Goal: Task Accomplishment & Management: Use online tool/utility

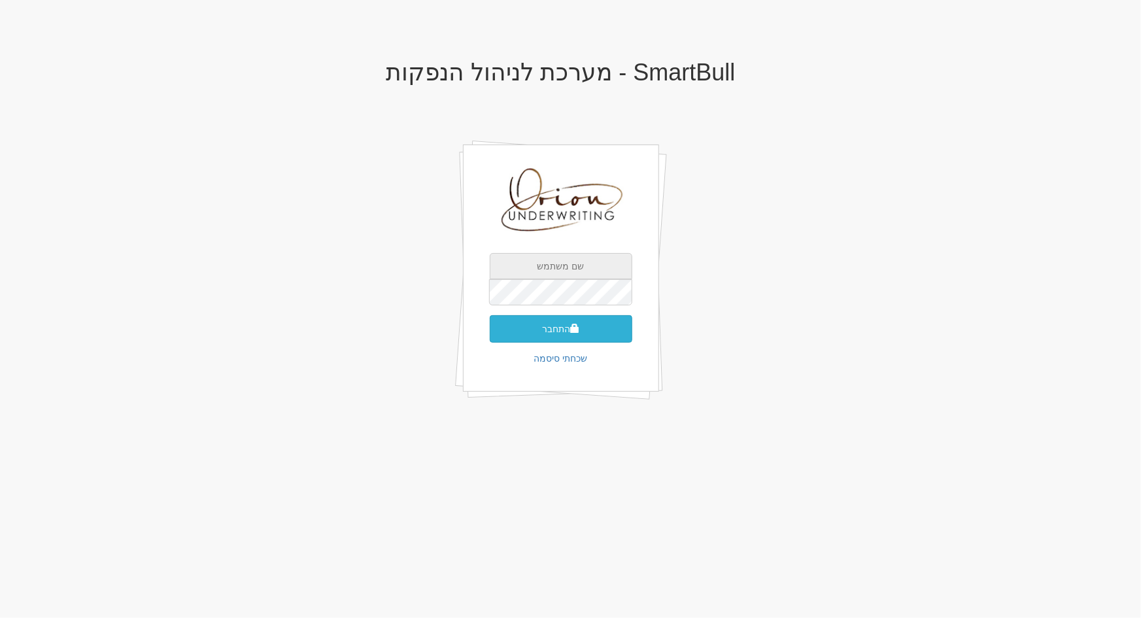
type input "[EMAIL_ADDRESS][DOMAIN_NAME]"
click at [584, 321] on button "התחבר" at bounding box center [561, 328] width 143 height 27
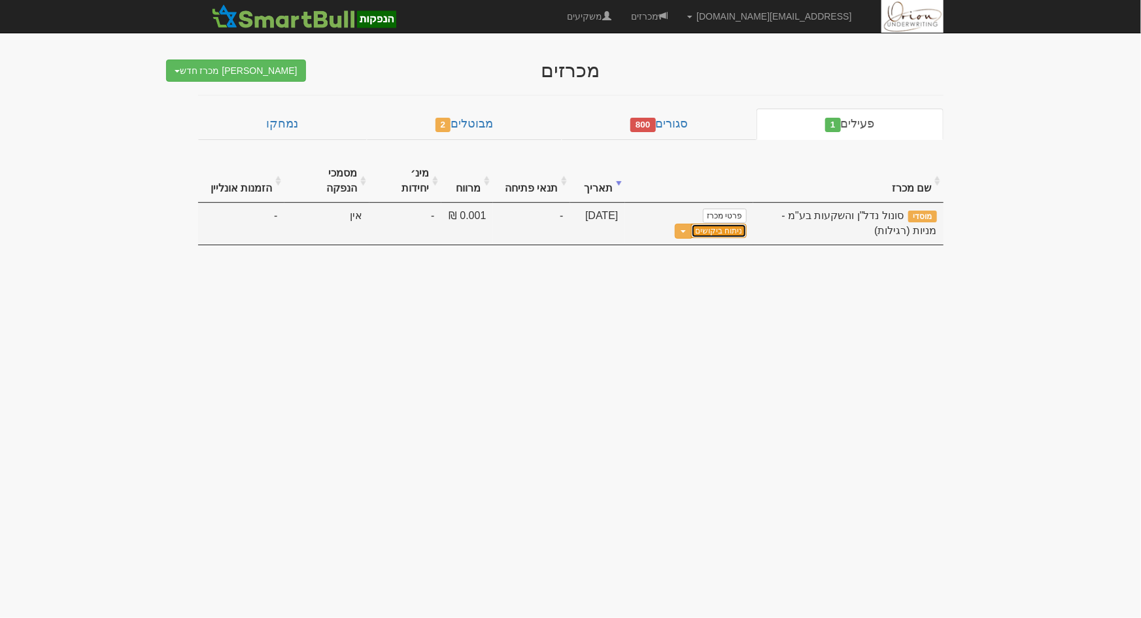
click at [691, 224] on link "ניתוח ביקושים" at bounding box center [718, 231] width 55 height 14
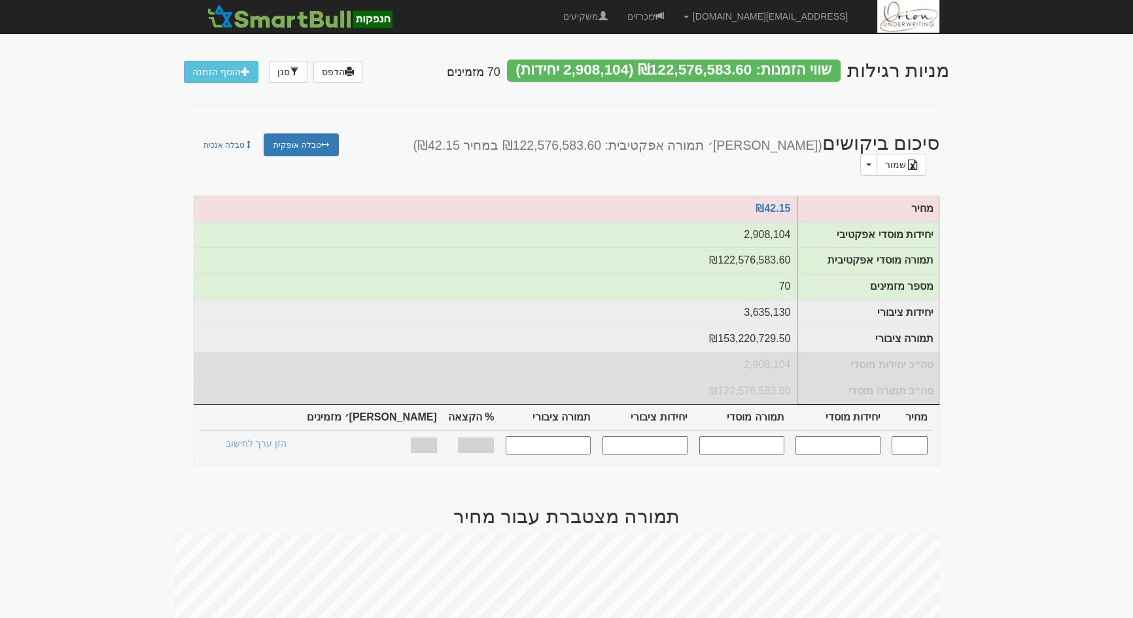
click at [906, 436] on input "text" at bounding box center [909, 445] width 36 height 18
type input "42.15"
type input "2,908,104"
type input "122,576,583.6"
type input "3,635,130"
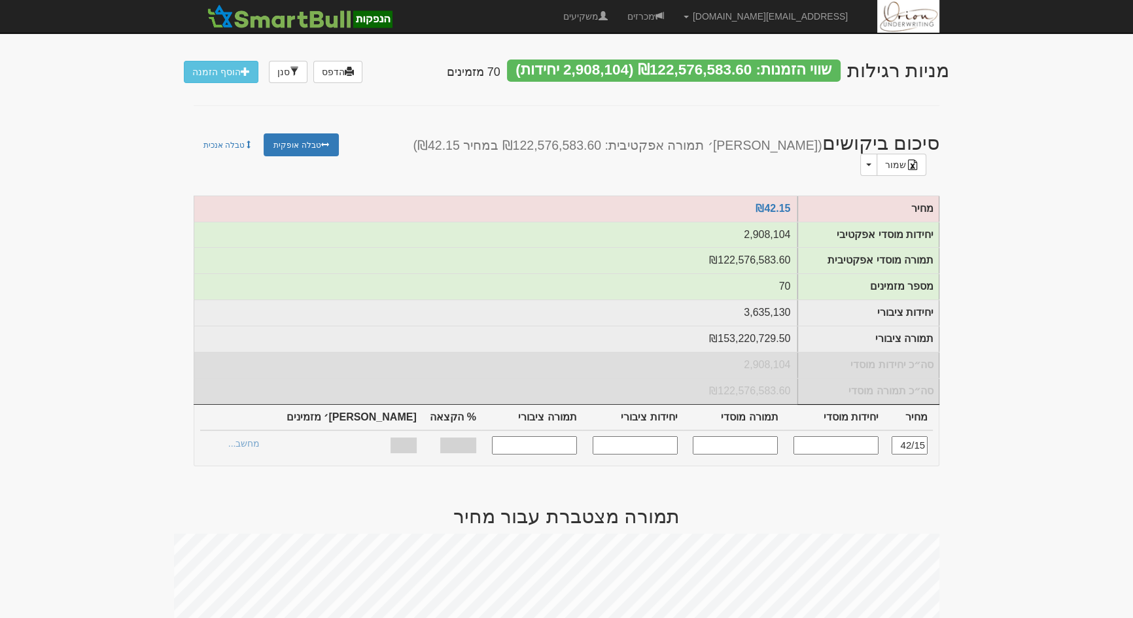
type input "153,220,729.5"
type input "100%"
type input "70"
type input "42.15"
click at [266, 436] on link "הצעות זוכות >" at bounding box center [254, 445] width 72 height 18
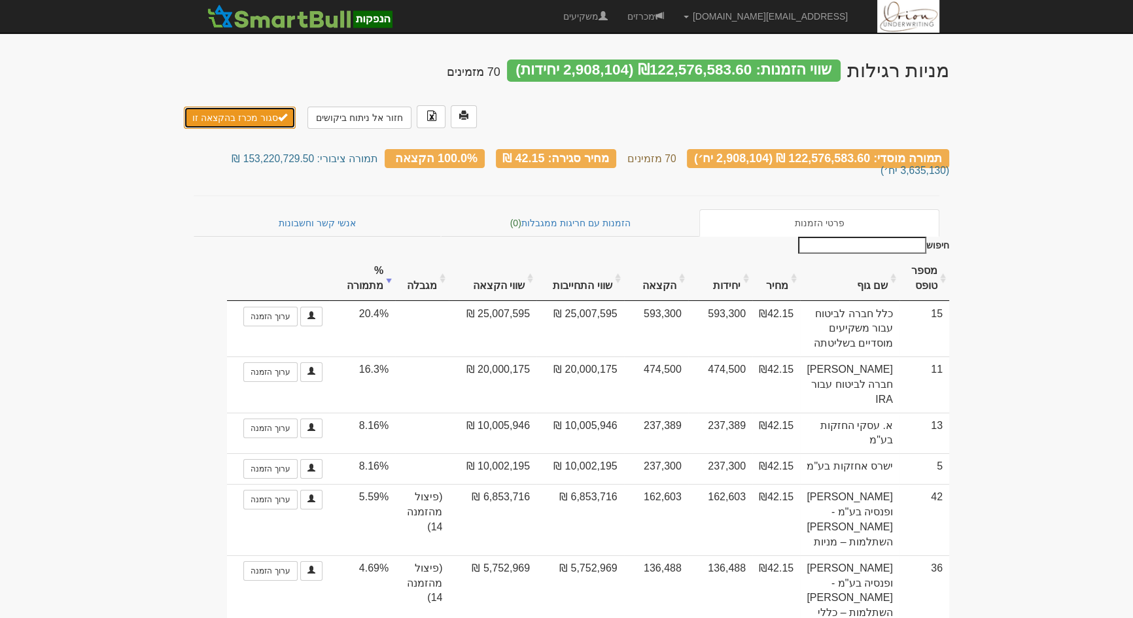
click at [257, 116] on button "סגור מכרז בהקצאה זו" at bounding box center [240, 118] width 112 height 22
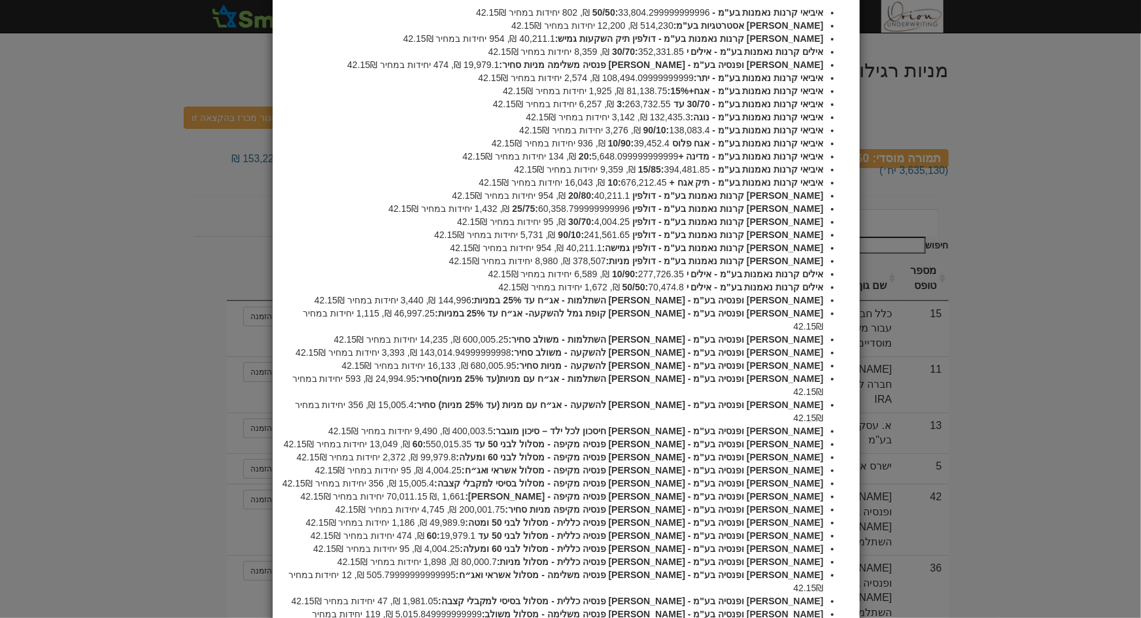
scroll to position [110, 0]
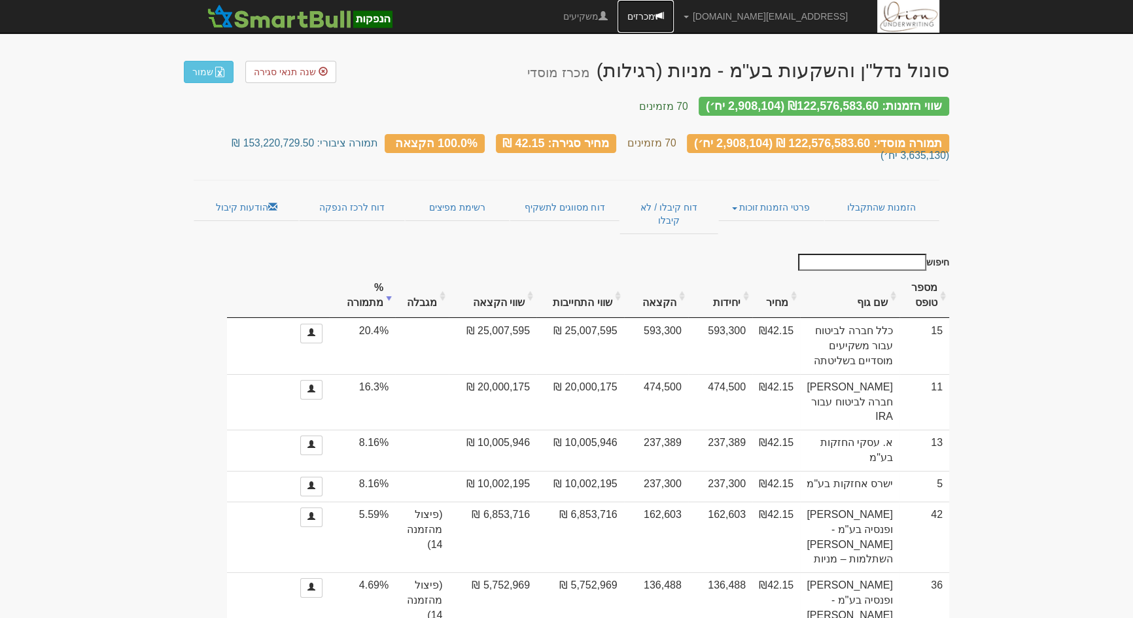
click at [673, 19] on link "מכרזים" at bounding box center [645, 16] width 56 height 33
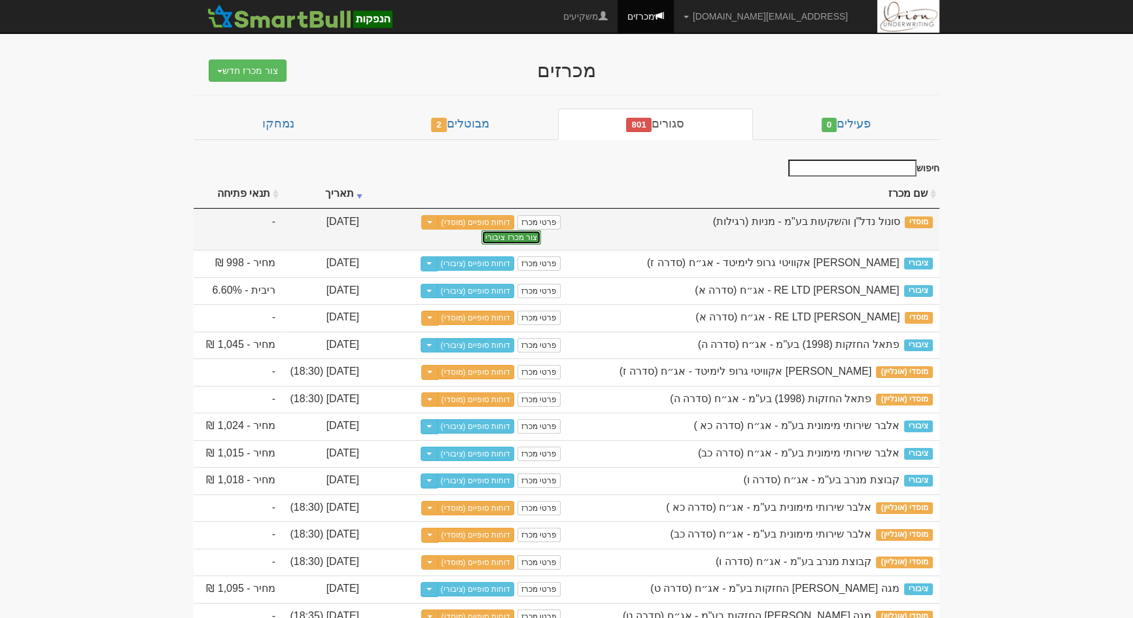
click at [508, 237] on button "צור מכרז ציבורי" at bounding box center [511, 237] width 60 height 14
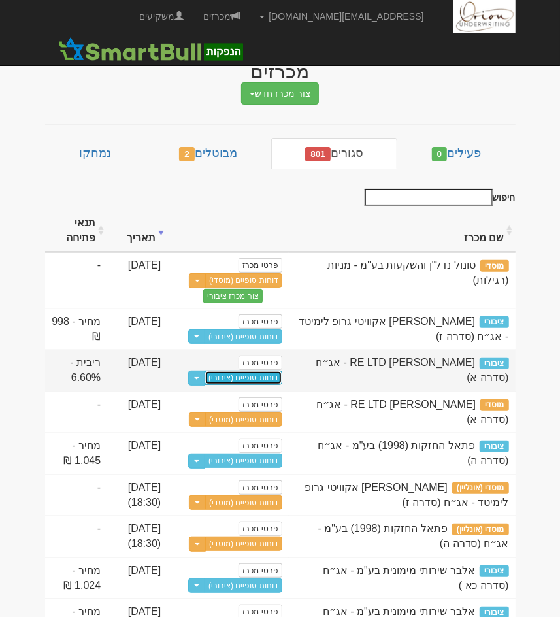
click at [277, 378] on link "דוחות סופיים (ציבורי)" at bounding box center [244, 378] width 78 height 14
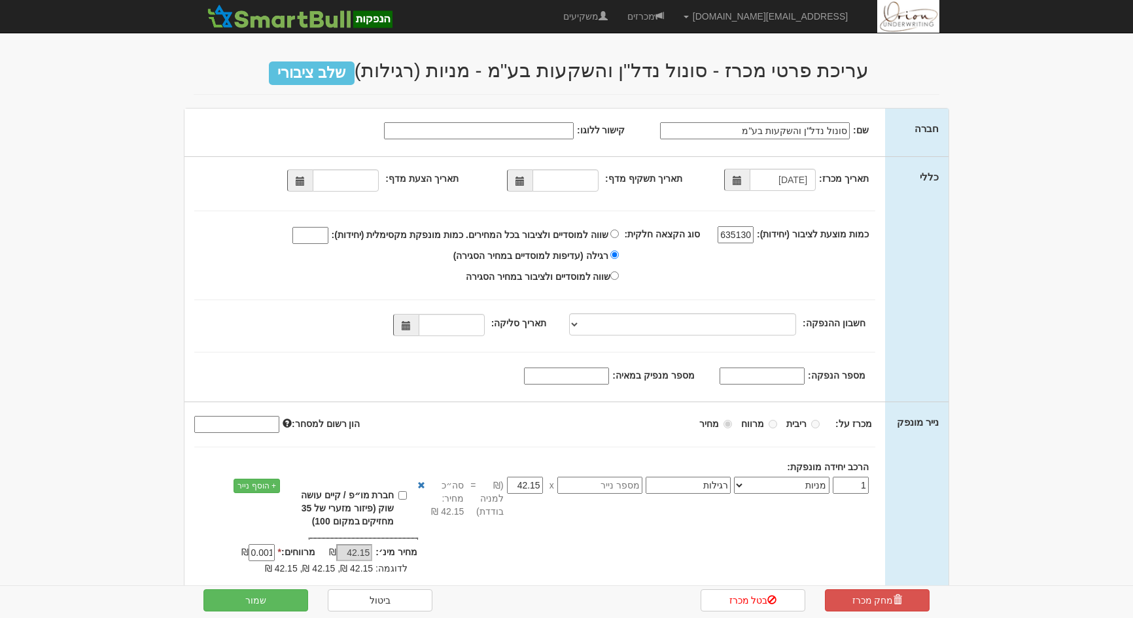
select select "מניות"
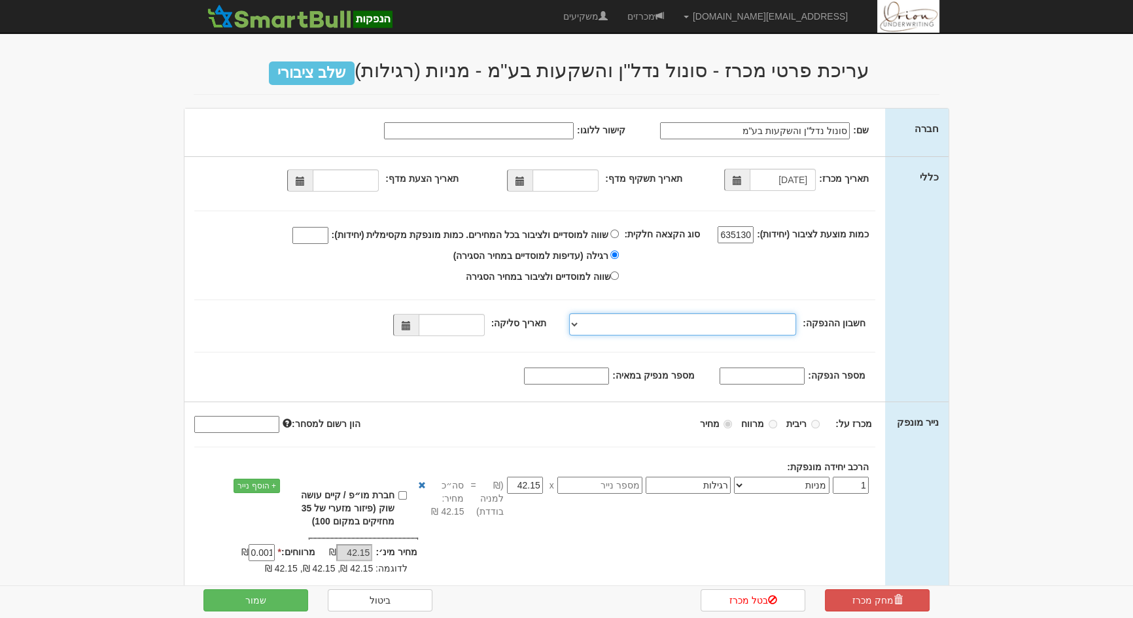
click at [670, 322] on select "[PERSON_NAME], 480, 123775, [FINANCIAL_ID] [PERSON_NAME], 480, 123767, [FINANCI…" at bounding box center [682, 324] width 227 height 22
select select "מזרחי, 480, 123775, IL56 0204 8000 0000 0123 775"
click at [572, 313] on select "מזרחי, 480, 123775, IL56 0204 8000 0000 0123 775 מזרחי, 480, 123767, IL78 0204 …" at bounding box center [682, 324] width 227 height 22
click at [409, 328] on span at bounding box center [405, 325] width 9 height 9
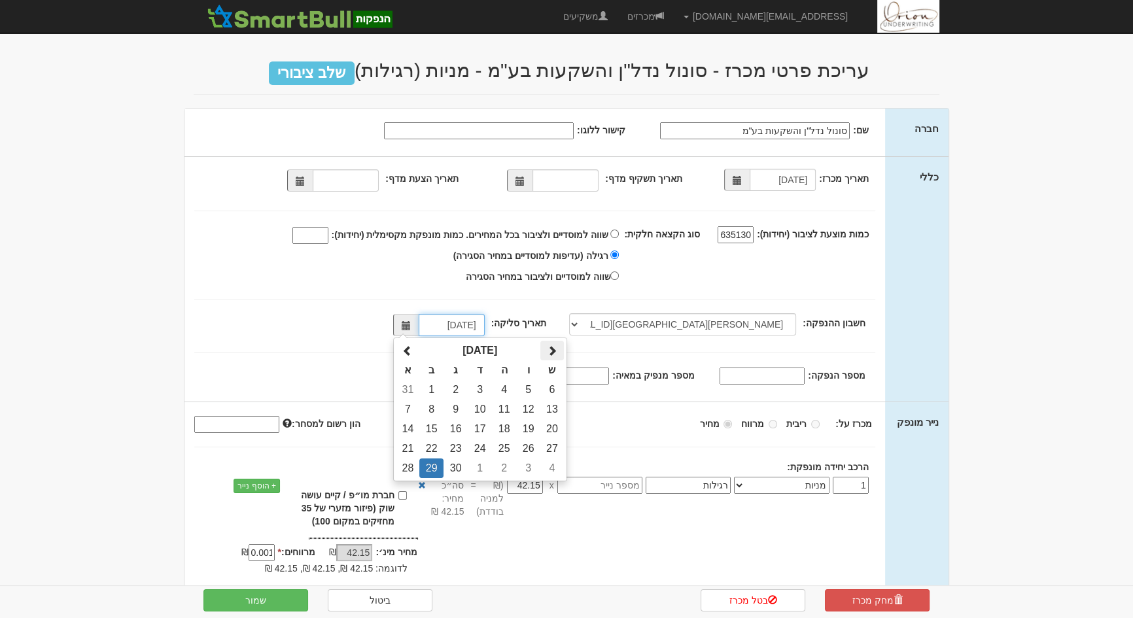
click at [556, 350] on span at bounding box center [552, 351] width 10 height 10
click at [415, 405] on td "5" at bounding box center [407, 410] width 23 height 20
type input "05/10/2025"
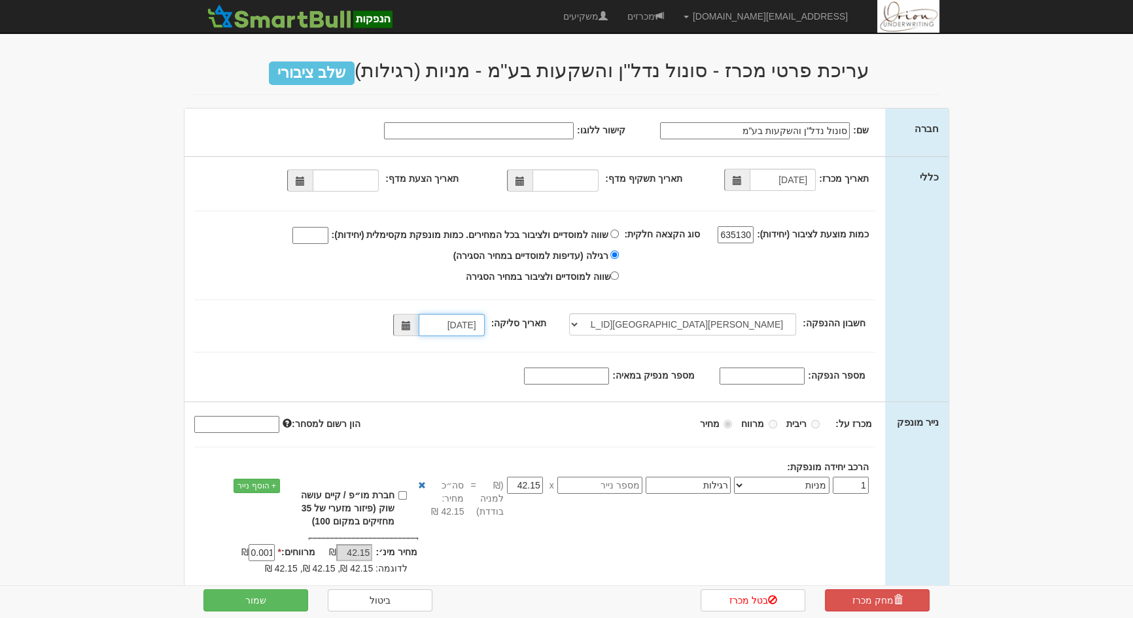
click at [405, 326] on span at bounding box center [406, 325] width 26 height 22
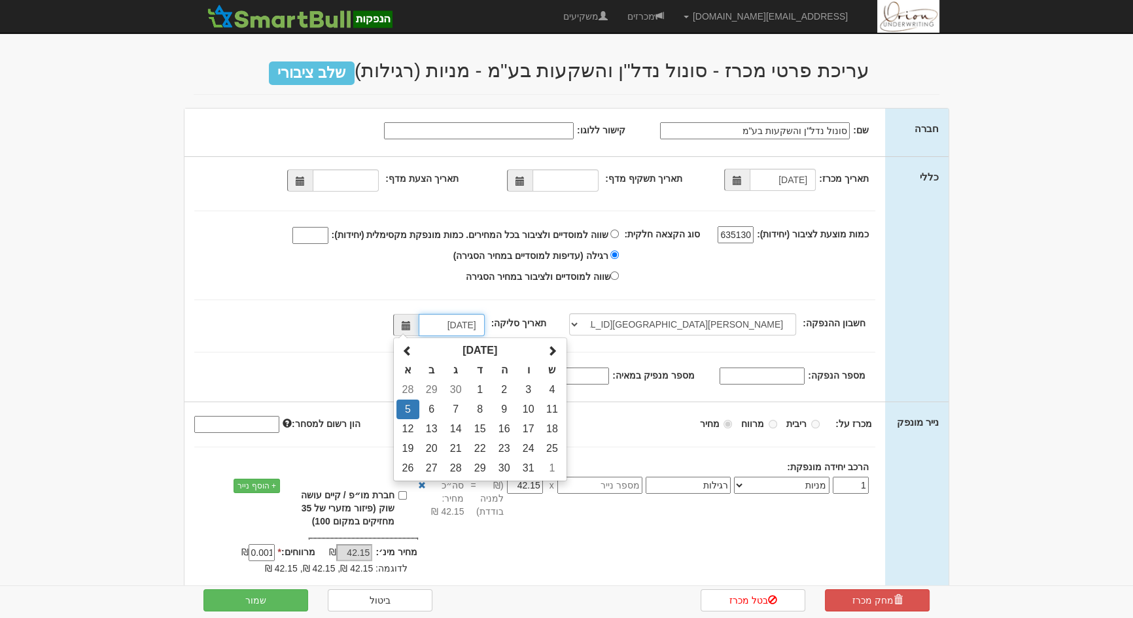
click at [415, 407] on td "5" at bounding box center [407, 410] width 23 height 20
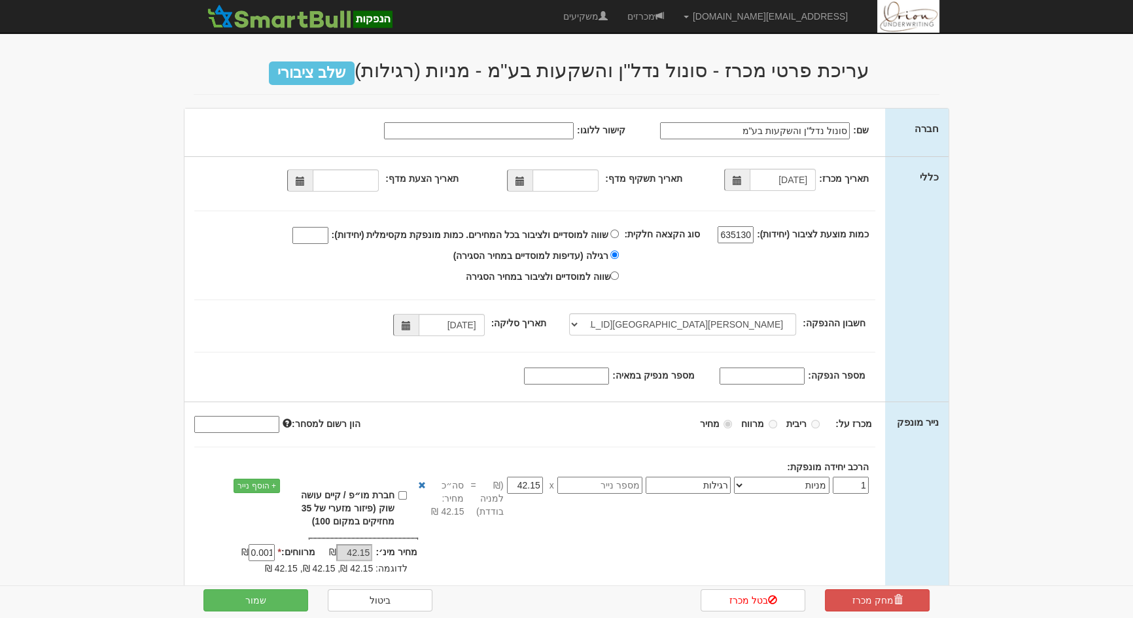
click at [408, 497] on div "1 אג״ח אג״ח להמרה מניות כתבי אופציה ניירות ערך מסחריים אופציות רכש כתבי התחייבו…" at bounding box center [590, 506] width 588 height 58
click at [401, 497] on input "חברת מו״פ / קיים עושה שוק (פיזור מזערי של 35 מחזיקים במקום 100)" at bounding box center [402, 495] width 9 height 9
checkbox input "true"
click at [273, 597] on button "שמור" at bounding box center [255, 600] width 105 height 22
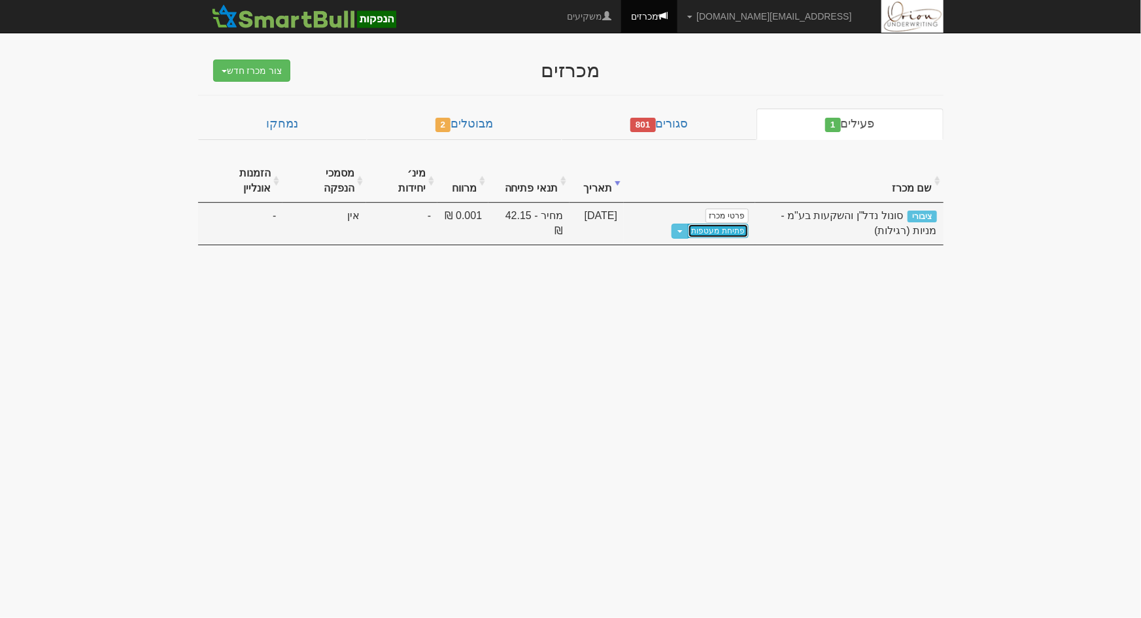
click at [688, 224] on link "פתיחת מעטפות" at bounding box center [718, 231] width 61 height 14
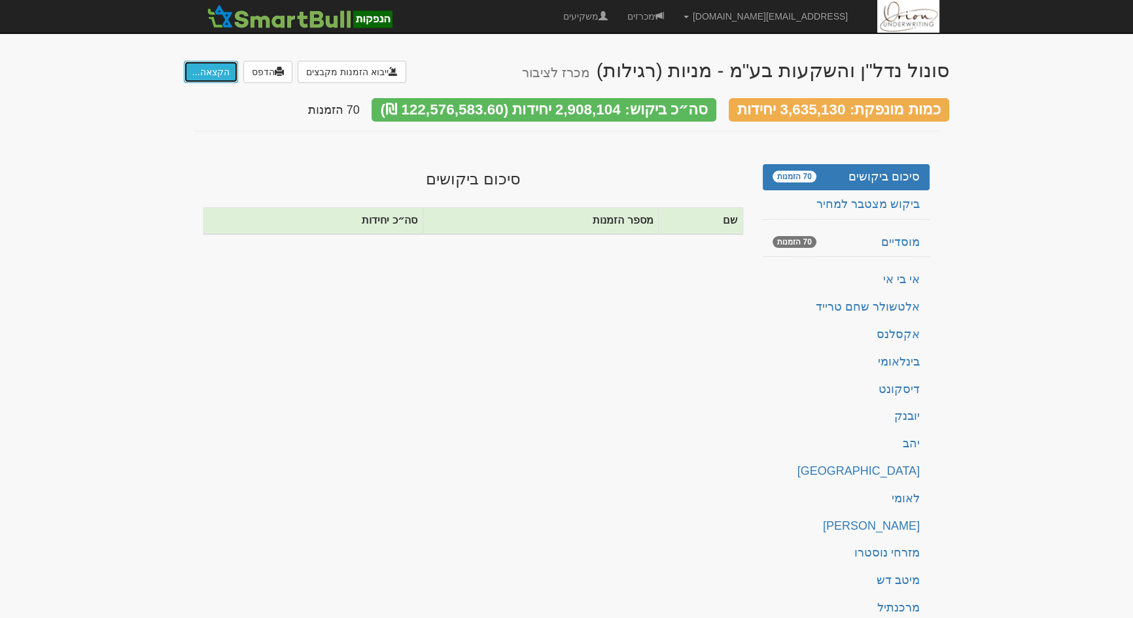
click at [222, 78] on button "הקצאה..." at bounding box center [211, 72] width 54 height 22
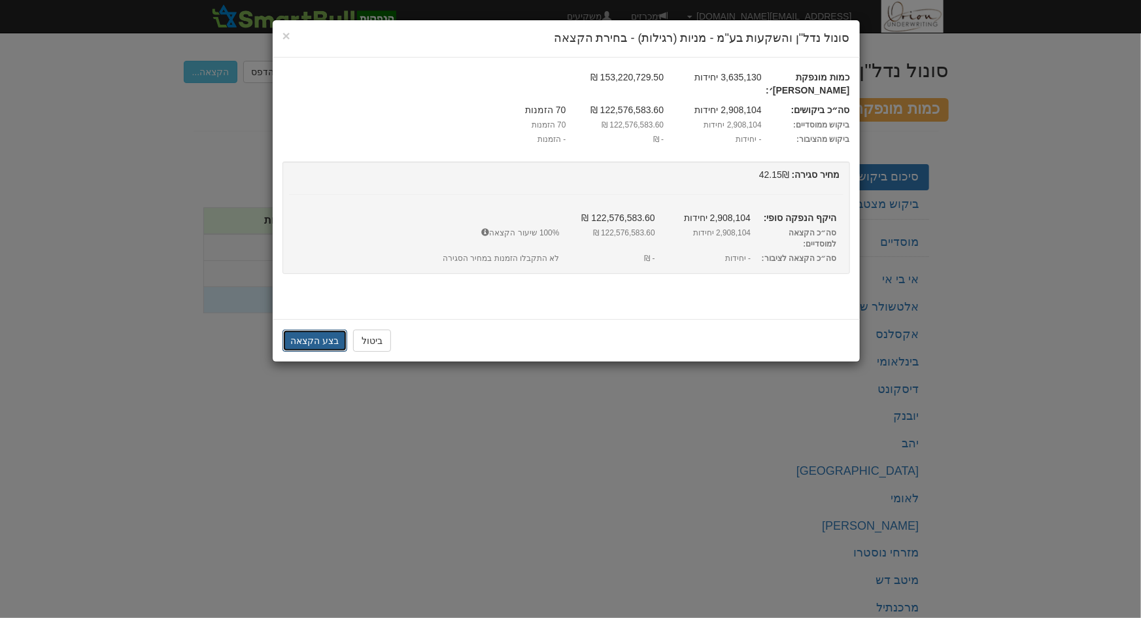
click at [323, 330] on button "בצע הקצאה" at bounding box center [314, 341] width 65 height 22
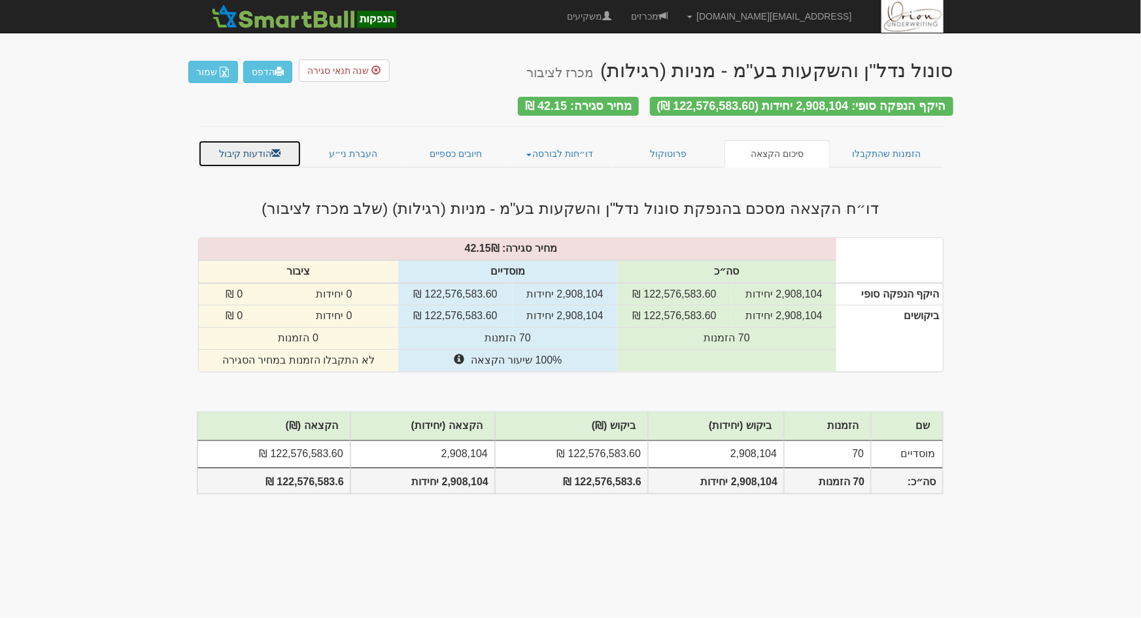
click at [275, 148] on span at bounding box center [275, 152] width 9 height 9
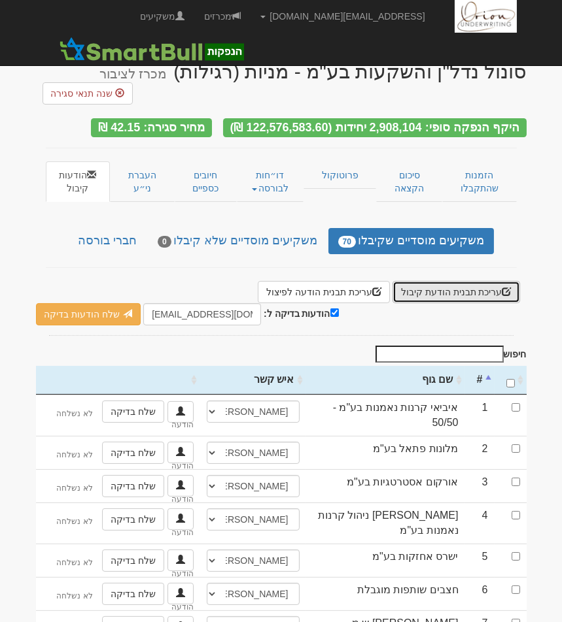
click at [447, 292] on button "עריכת תבנית הודעת קיבול" at bounding box center [456, 292] width 128 height 22
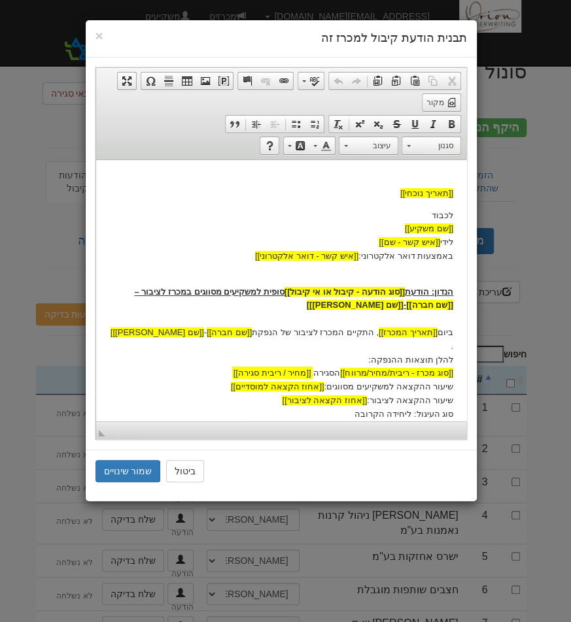
click at [261, 366] on span "[[מחיר / ריבית סגירה]]" at bounding box center [272, 373] width 78 height 14
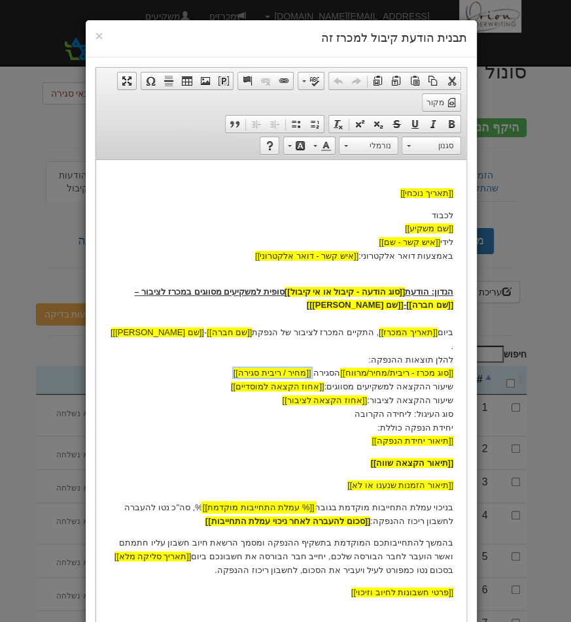
scroll to position [148, 0]
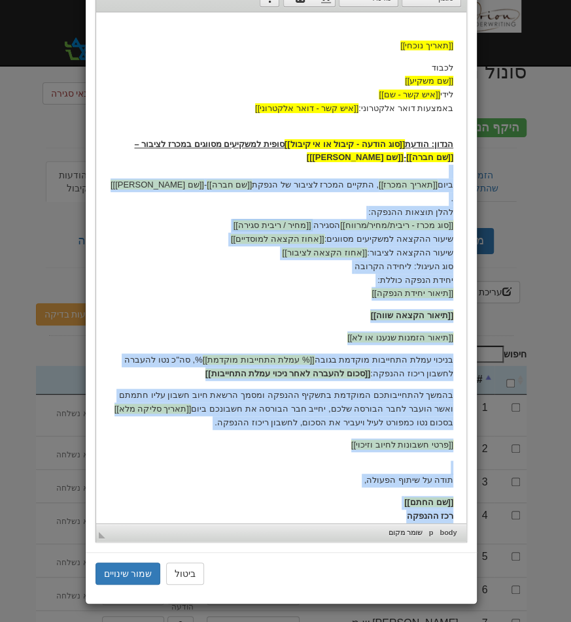
drag, startPoint x: 404, startPoint y: 498, endPoint x: 461, endPoint y: 165, distance: 337.6
click at [460, 170] on html "[[תאריך נוכחי]] לכבוד [[שם משקיע]] לידי [[איש קשר - שם]] באמצעות דואר אלקטרוני:…" at bounding box center [280, 274] width 370 height 524
drag, startPoint x: 463, startPoint y: 152, endPoint x: 453, endPoint y: 148, distance: 10.6
click at [453, 148] on html "[[תאריך נוכחי]] לכבוד [[שם משקיע]] לידי [[איש קשר - שם]] באמצעות דואר אלקטרוני:…" at bounding box center [280, 274] width 370 height 524
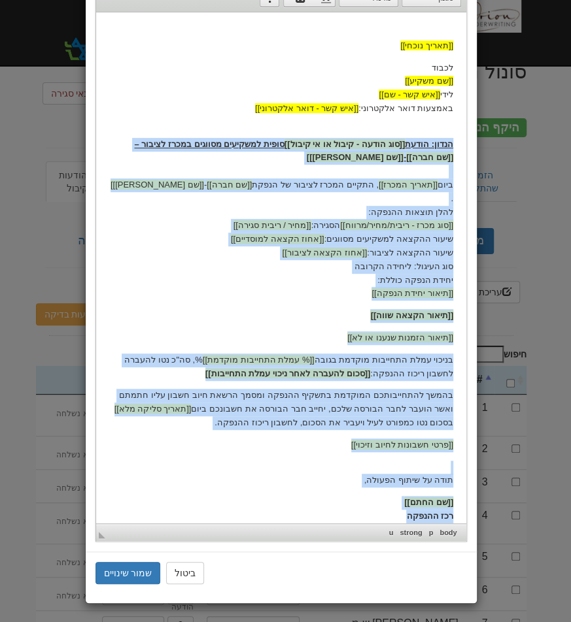
drag, startPoint x: 405, startPoint y: 502, endPoint x: 456, endPoint y: 146, distance: 358.6
click at [456, 146] on html "[[תאריך נוכחי]] לכבוד [[שם משקיע]] לידי [[איש קשר - שם]] באמצעות דואר אלקטרוני:…" at bounding box center [280, 274] width 370 height 524
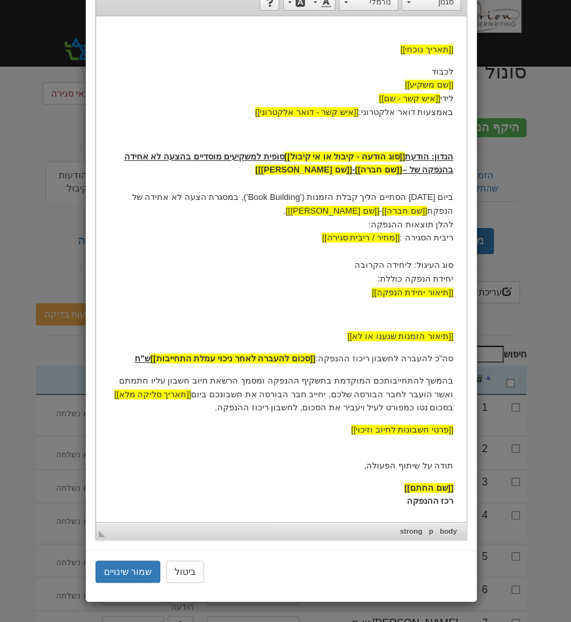
scroll to position [143, 0]
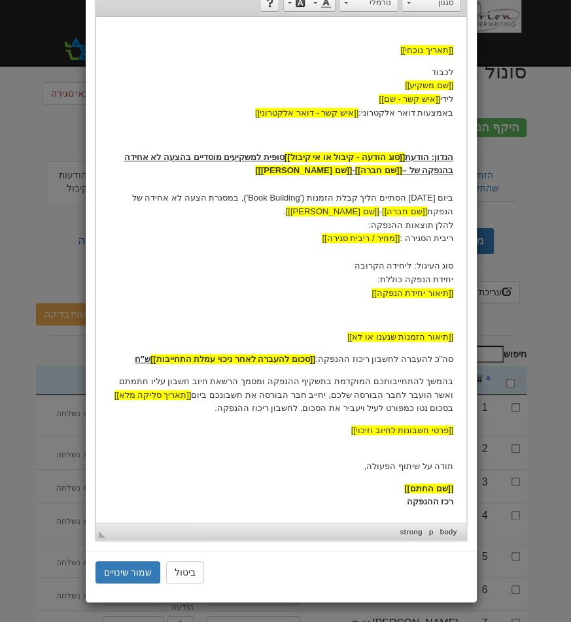
click at [431, 198] on p "הנדון: הודעת [[סוג הודעה - קיבול או אי קיבול]] סופית למשקיעים מוסדיים בהצעה לא …" at bounding box center [281, 225] width 344 height 150
click at [439, 239] on p "הנדון: הודעת [[סוג הודעה - קיבול או אי קיבול]] סופית למשקיעים מוסדיים בהצעה לא …" at bounding box center [281, 225] width 344 height 150
click at [118, 570] on button "שמור שינויים" at bounding box center [127, 573] width 65 height 22
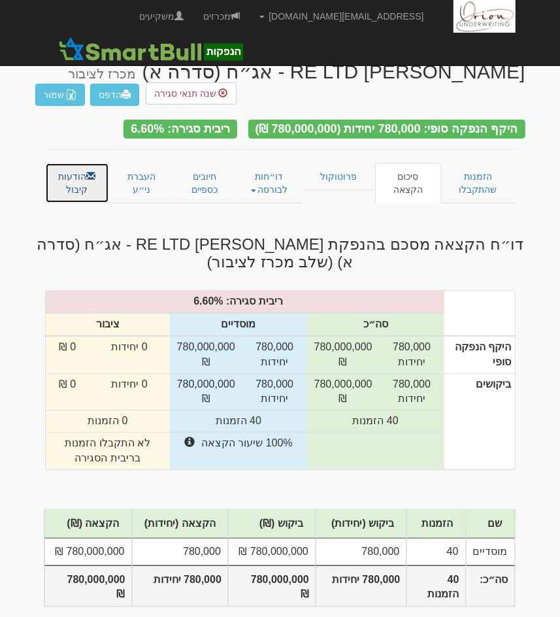
click at [78, 168] on link "הודעות קיבול" at bounding box center [77, 183] width 65 height 41
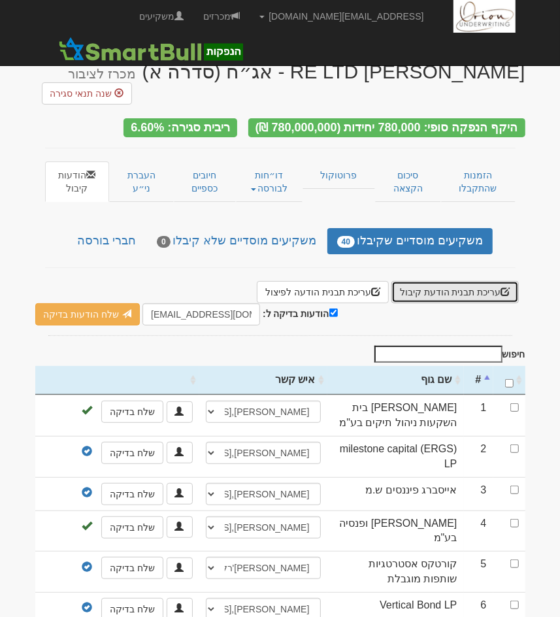
click at [474, 281] on button "עריכת תבנית הודעת קיבול" at bounding box center [456, 292] width 128 height 22
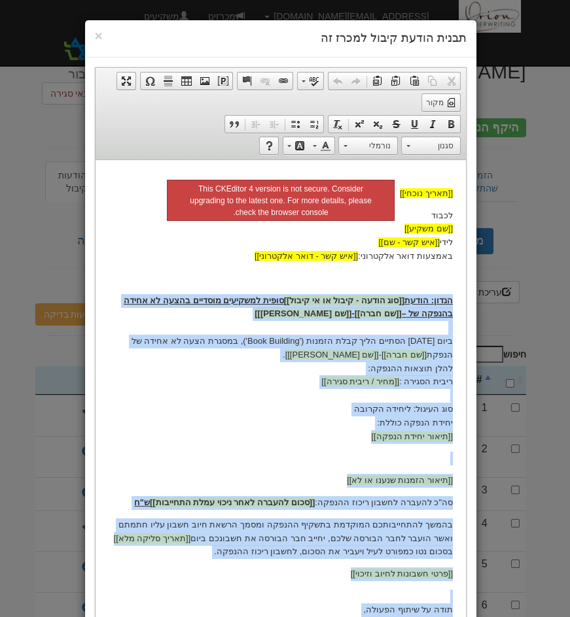
drag, startPoint x: 398, startPoint y: 401, endPoint x: 450, endPoint y: 301, distance: 113.5
click at [450, 301] on body "[[תאריך נוכחי]] לכבוד [[שם משקיע]] לידי [[איש קשר - שם]] באמצעות דואר אלקטרוני:…" at bounding box center [280, 412] width 344 height 479
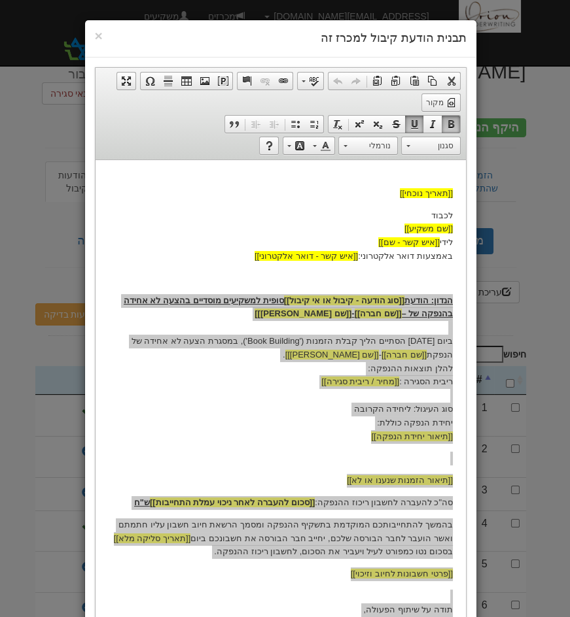
click at [515, 296] on div "× תבנית הודעת קיבול למכרז זה עורך טקסט עשיר, template_body סרגלי כלים של העורך …" at bounding box center [285, 308] width 570 height 617
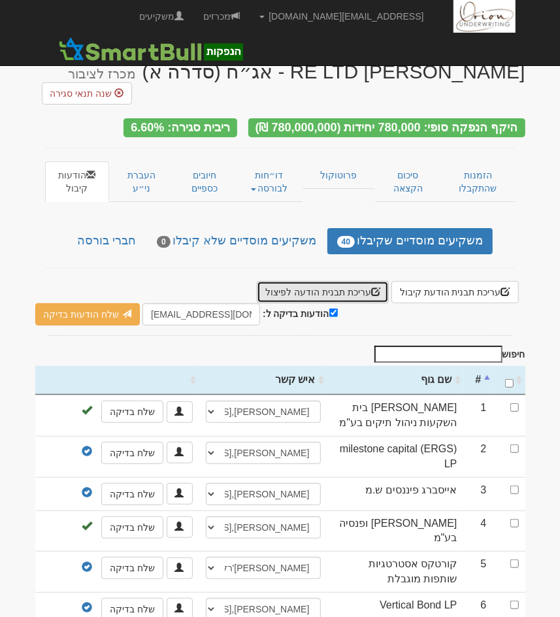
click at [354, 281] on button "עריכת תבנית הודעה לפיצול" at bounding box center [323, 292] width 132 height 22
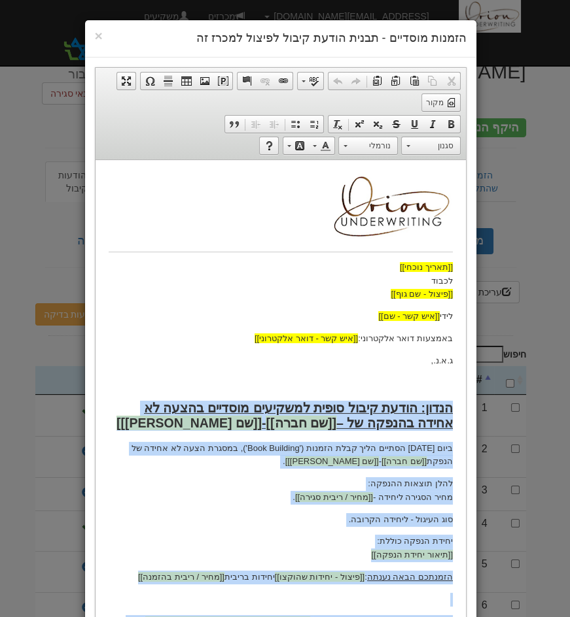
drag, startPoint x: 320, startPoint y: 398, endPoint x: 452, endPoint y: 405, distance: 132.3
click at [452, 405] on html "[[תאריך נוכחי]] לכבוד [[פיצול - שם גוף]] לידי [[איש קשר - שם]] באמצעות דואר אלק…" at bounding box center [280, 499] width 370 height 679
copy body "הנדון: הודעת קיבול סופית למשקיעים מוסדיים בהצעה לא אחידה בהנפקה של – [[שם חברה]…"
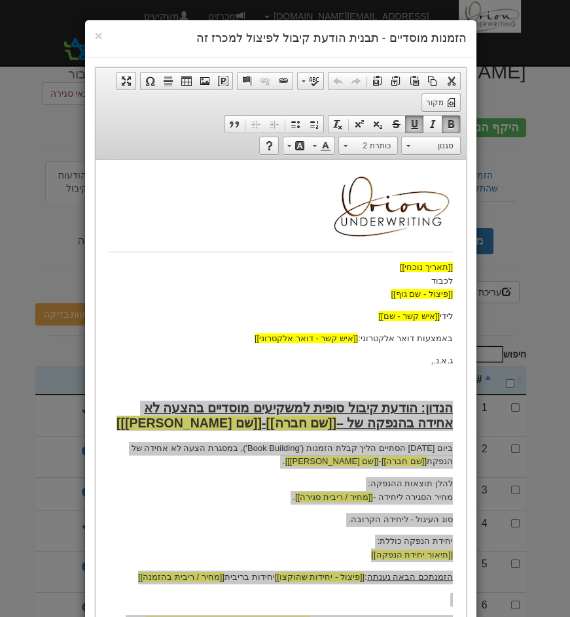
click at [516, 195] on div "× הזמנות מוסדיים - תבנית הודעת קיבול לפיצול למכרז זה עורך טקסט עשיר, template_b…" at bounding box center [285, 308] width 570 height 617
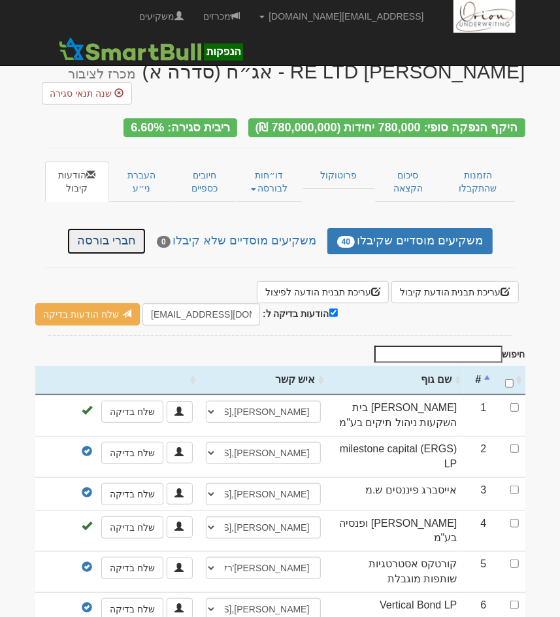
click at [98, 228] on link "חברי בורסה" at bounding box center [106, 241] width 78 height 26
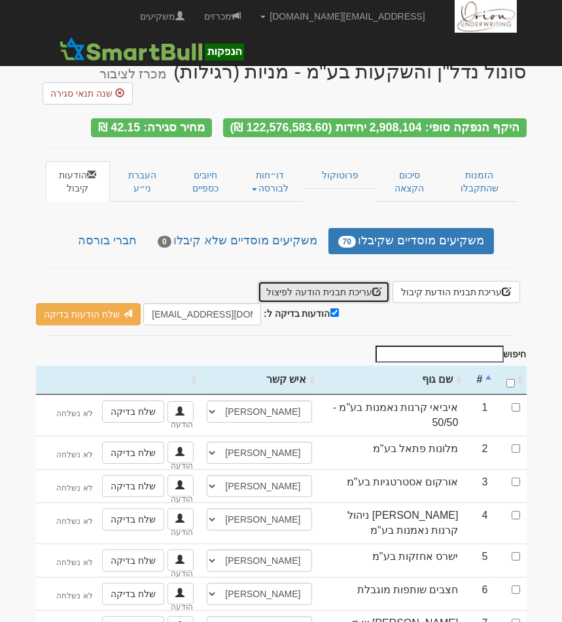
click at [319, 281] on button "עריכת תבנית הודעה לפיצול" at bounding box center [324, 292] width 132 height 22
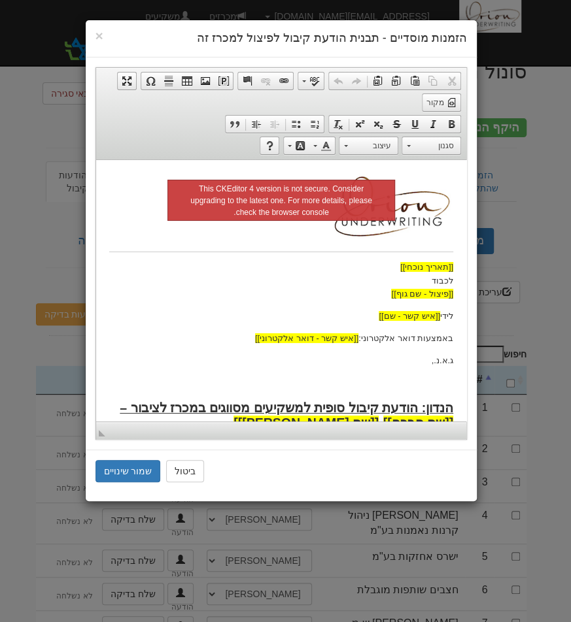
click at [308, 374] on body "[[תאריך נוכחי]] לכבוד [[פיצול - שם גוף]] לידי [[איש קשר - שם]] באמצעות דואר אלק…" at bounding box center [281, 553] width 344 height 760
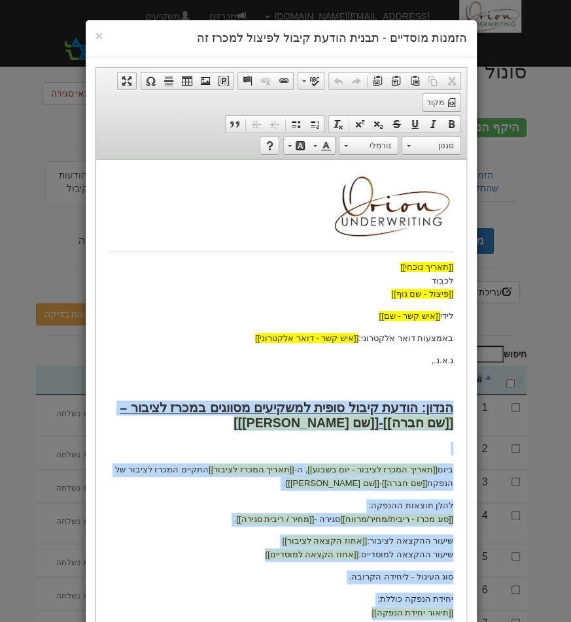
drag, startPoint x: 320, startPoint y: 912, endPoint x: 453, endPoint y: 406, distance: 523.2
click at [453, 406] on html "[[תאריך נוכחי]] לכבוד [[פיצול - שם גוף]] לידי [[איש קשר - שם]] באמצעות דואר אלק…" at bounding box center [280, 553] width 370 height 786
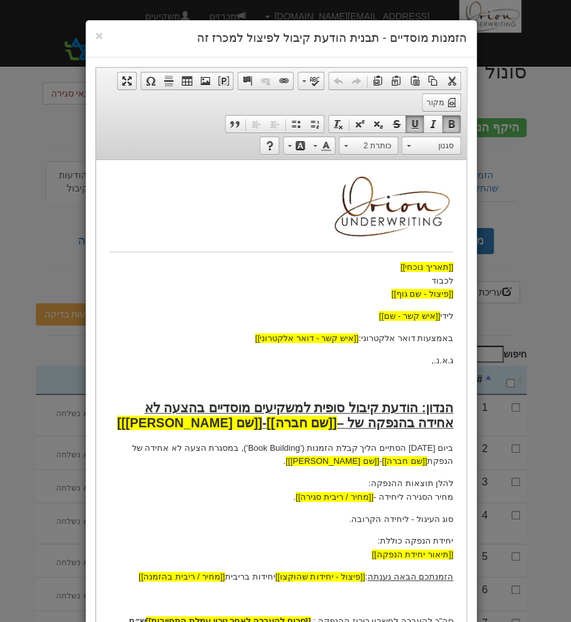
scroll to position [186, 0]
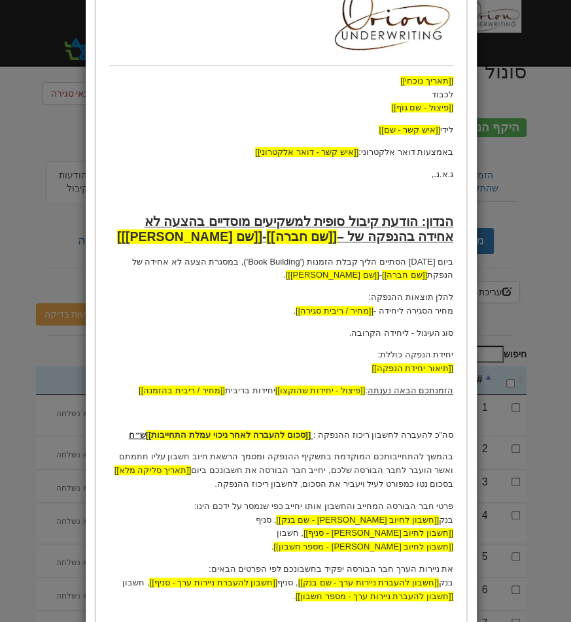
click at [434, 265] on p "ביום 15 בספטמבר 2025 הסתיים הליך קבלת הזמנות ('Book Building'), במסגרת הצעה לא …" at bounding box center [281, 269] width 344 height 27
click at [433, 265] on p "ביום 15 בספטמבר 2025 הסתיים הליך קבלת הזמנות ('Book Building'), במסגרת הצעה לא …" at bounding box center [281, 269] width 344 height 27
click at [442, 312] on p "להלן תוצאות ההנפקה: מחיר הסגירה ליחידה - [[מחיר / ריבית סגירה]] ." at bounding box center [281, 304] width 344 height 27
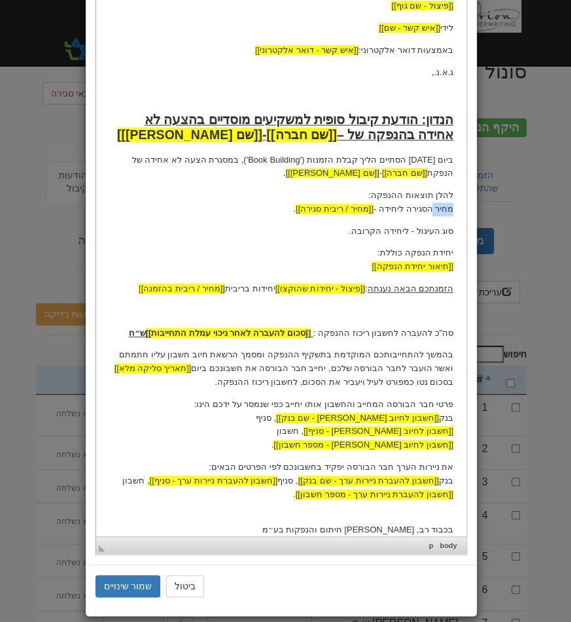
scroll to position [302, 0]
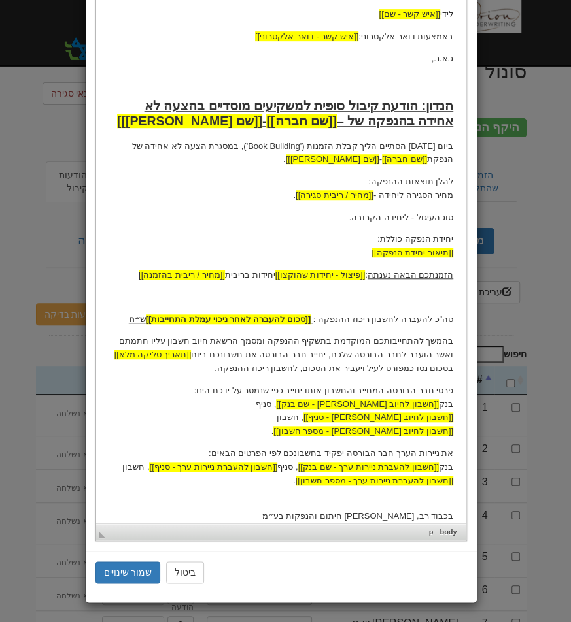
click at [259, 271] on p "הזמנתכם הבאה נענתה : [[פיצול - יחידות שהוקצו]] יחידות בריבית [[מחיר / ריבית בהז…" at bounding box center [281, 276] width 344 height 14
click at [131, 578] on button "שמור שינויים" at bounding box center [127, 573] width 65 height 22
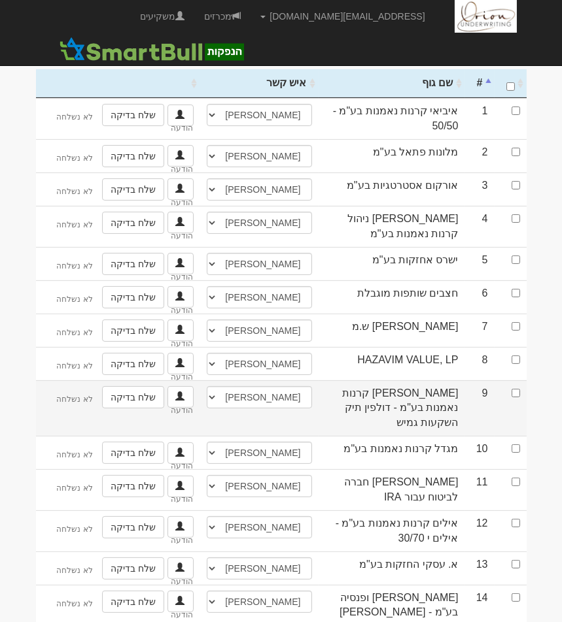
scroll to position [356, 0]
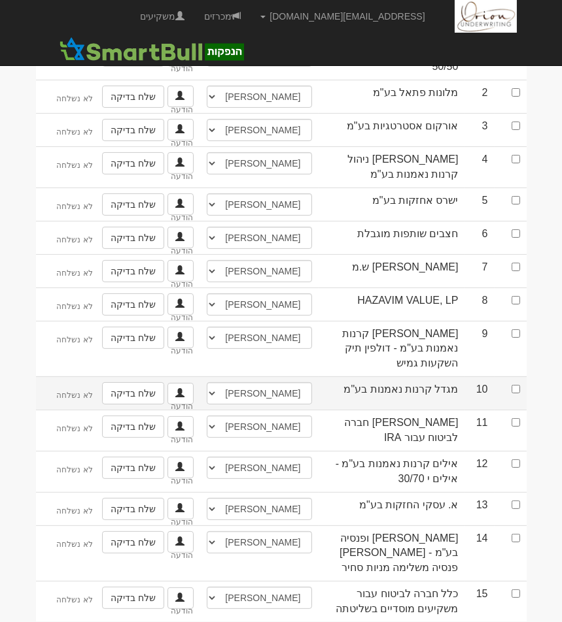
click at [515, 377] on td at bounding box center [510, 393] width 32 height 33
click at [515, 385] on input "checkbox" at bounding box center [515, 389] width 9 height 9
checkbox input "true"
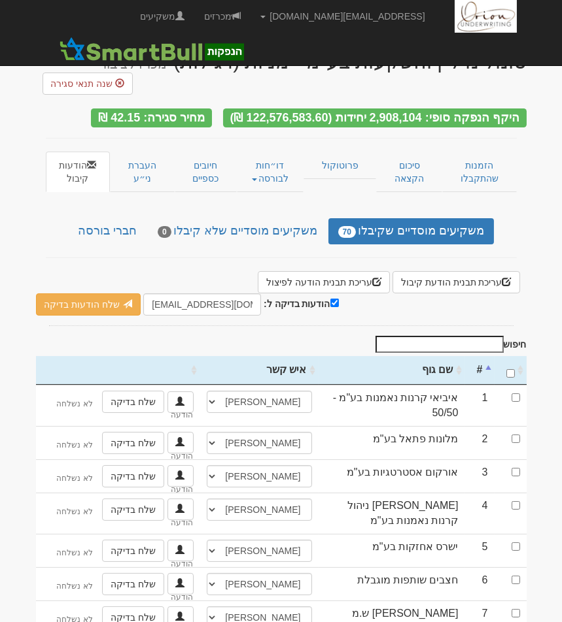
scroll to position [0, 0]
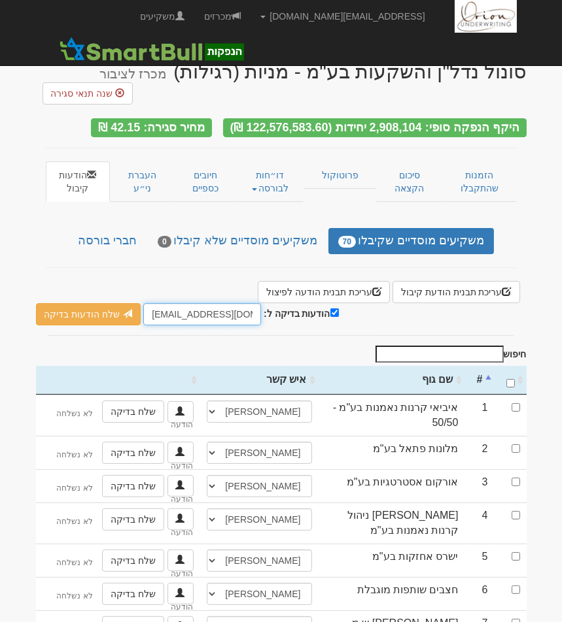
click at [252, 313] on input "hanpaka@orion-uw.com" at bounding box center [202, 314] width 118 height 22
click at [226, 306] on input "hanpaka@orion-uw.com" at bounding box center [202, 314] width 118 height 22
click at [226, 306] on input "הודעות בדיקה ל:" at bounding box center [202, 314] width 118 height 22
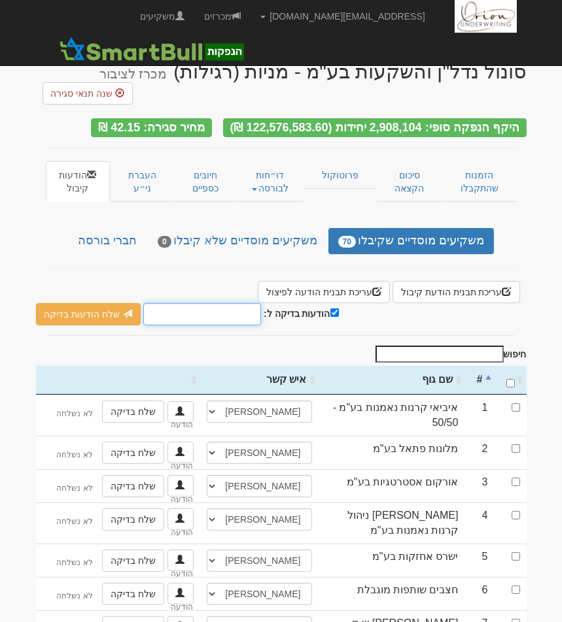
click at [226, 306] on input "הודעות בדיקה ל:" at bounding box center [202, 314] width 118 height 22
type input "galfrayden@gmail.com"
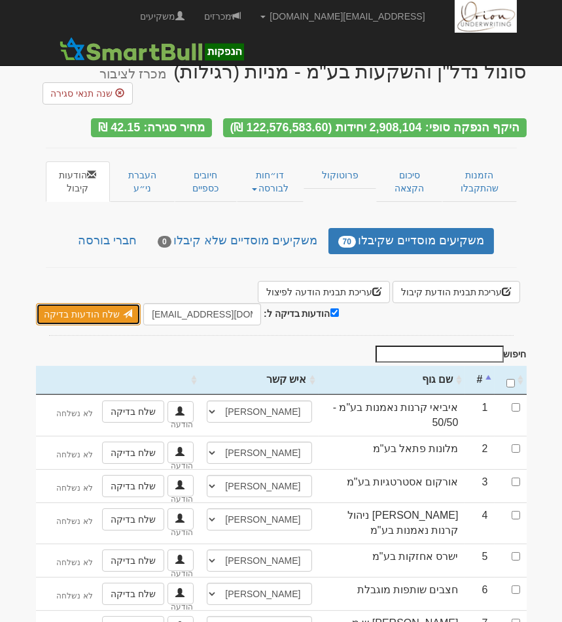
click at [75, 313] on link "שלח הודעות בדיקה" at bounding box center [88, 314] width 105 height 22
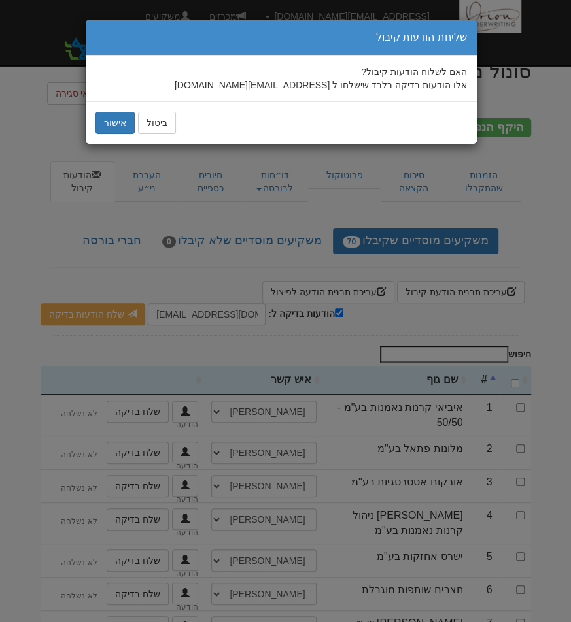
click at [120, 135] on div "ביטול אישור" at bounding box center [281, 122] width 391 height 43
click at [121, 129] on button "אישור" at bounding box center [114, 123] width 39 height 22
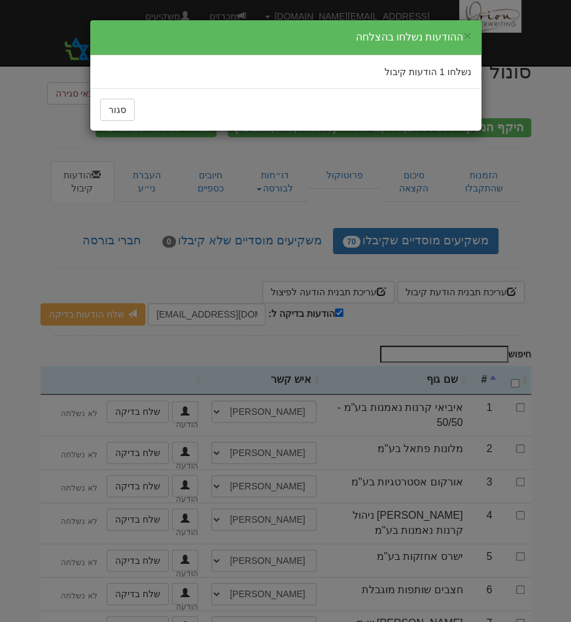
click at [114, 239] on div "× ההודעות נשלחו בהצלחה נשלחו 1 הודעות קיבול סגור" at bounding box center [285, 311] width 571 height 622
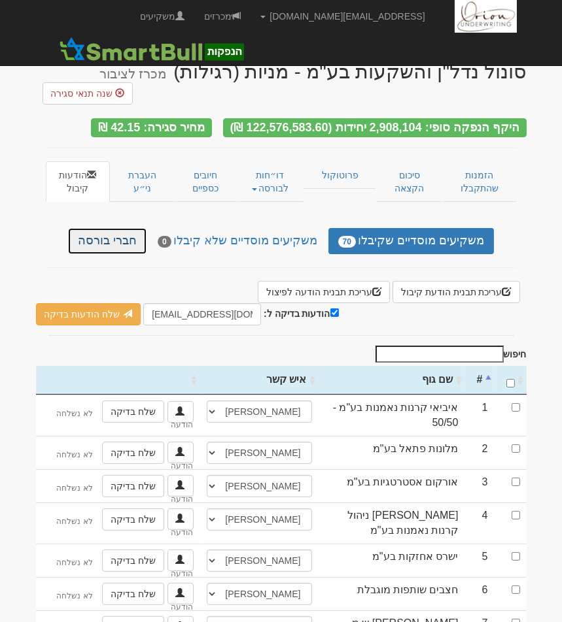
click at [120, 237] on link "חברי בורסה" at bounding box center [107, 241] width 78 height 26
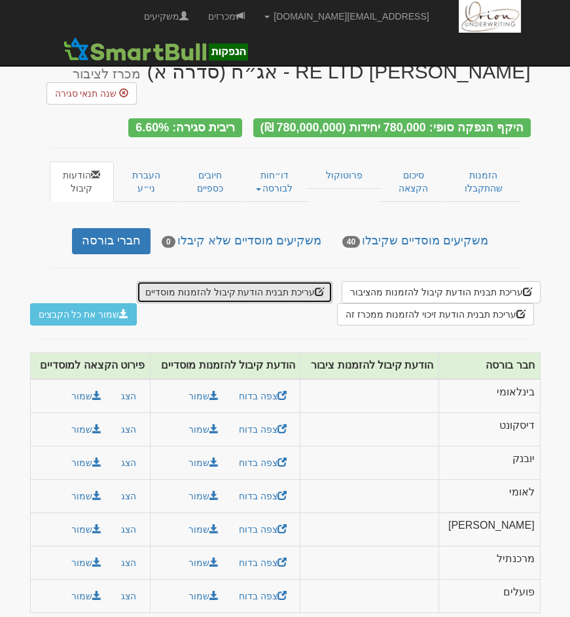
click at [309, 281] on button "עריכת תבנית הודעת קיבול להזמנות מוסדיים" at bounding box center [235, 292] width 196 height 22
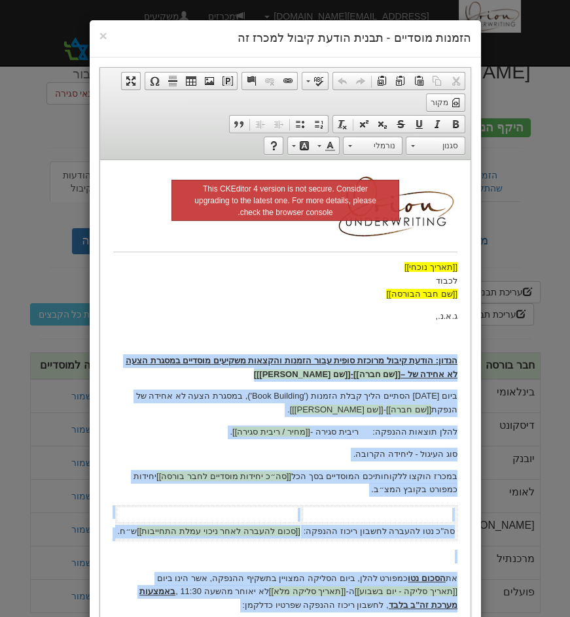
drag, startPoint x: 328, startPoint y: 400, endPoint x: 463, endPoint y: 361, distance: 140.3
click at [463, 361] on html "[[תאריך נוכחי]] לכבוד [[שם חבר הבורסה]] ג.א.נ., [PERSON_NAME]: הודעת קיבול מרוכ…" at bounding box center [284, 493] width 370 height 666
copy body "lorem: ipsum dolor sitame conse adip elitse doeiusm tempori utlabor etdolo magn…"
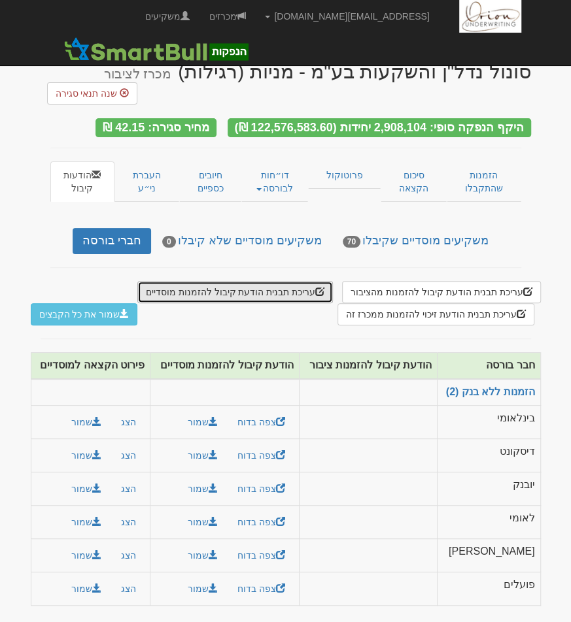
click at [277, 291] on button "עריכת תבנית הודעת קיבול להזמנות מוסדיים" at bounding box center [235, 292] width 196 height 22
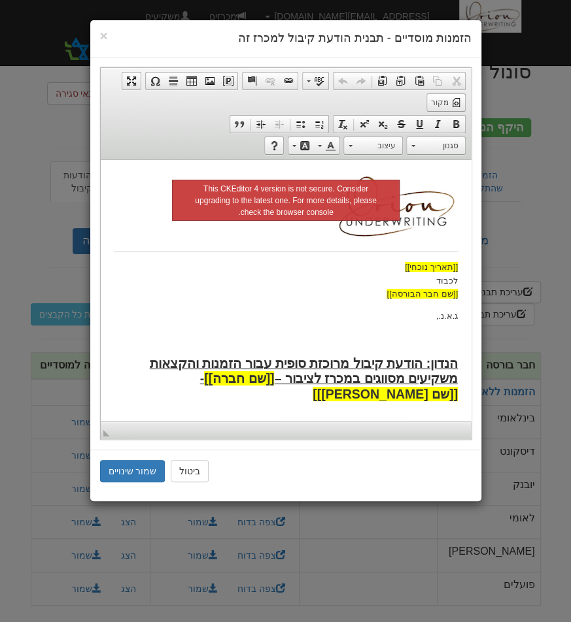
click at [298, 315] on p "ג.א.נ.," at bounding box center [285, 316] width 344 height 14
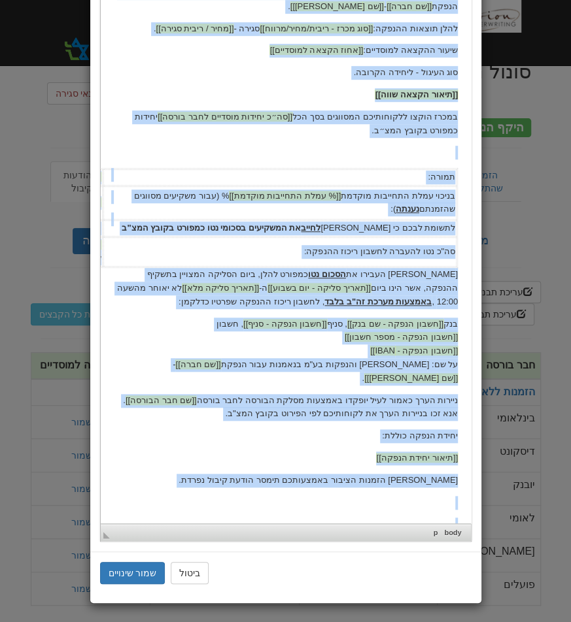
scroll to position [107, 0]
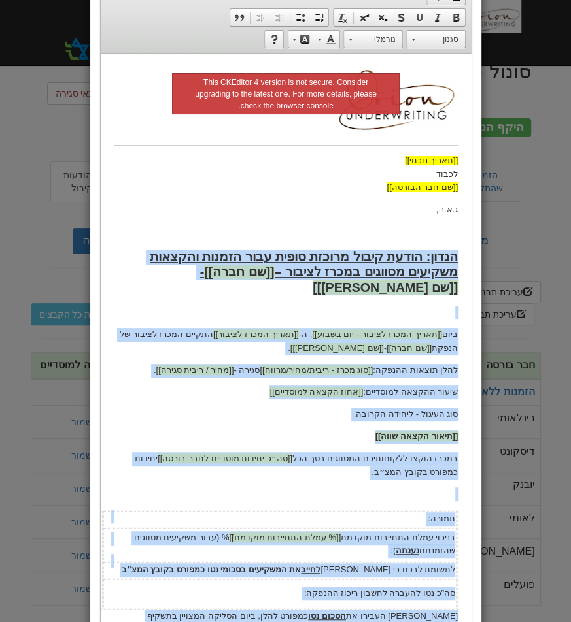
drag, startPoint x: 325, startPoint y: 841, endPoint x: 460, endPoint y: 259, distance: 597.3
click at [460, 259] on html "[[תאריך נוכחי]] לכבוד [[שם חבר הבורסה]] ג.א.נ., הנדון: הודעת קיבול מרוכזת סופית…" at bounding box center [285, 480] width 370 height 855
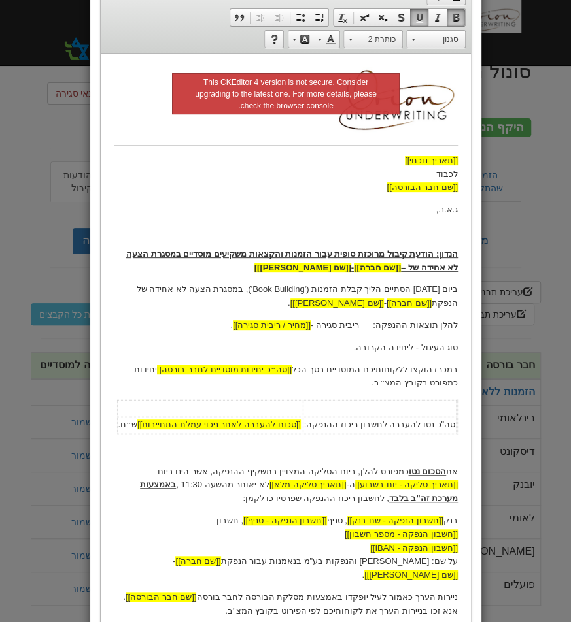
scroll to position [160, 0]
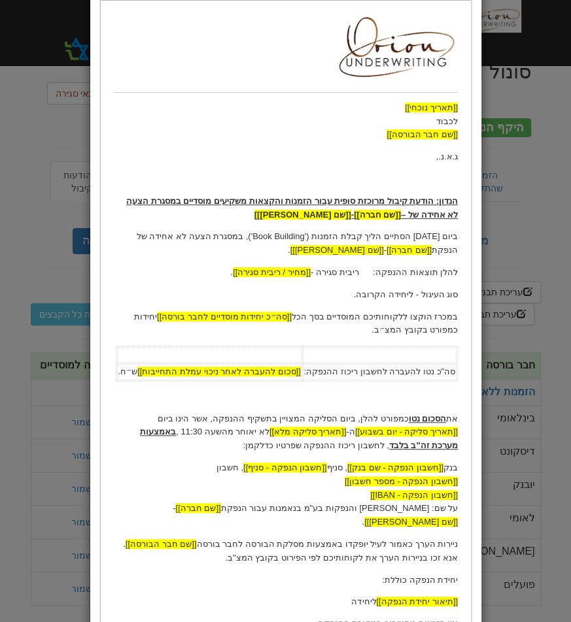
click at [438, 236] on p "ביום 15 בספטמבר 2025 הסתיים הליך קבלת הזמנות ('Book Building'), במסגרת הצעה לא …" at bounding box center [285, 243] width 344 height 27
click at [355, 271] on p "להלן תוצאות ההנפקה: ריבית סגירה - [[מחיר / ריבית סגירה]] ." at bounding box center [285, 272] width 344 height 14
click at [214, 434] on p "את הסכום נטו כמפורט להלן, ביום הסליקה המצויין בתשקיף ההנפקה, אשר הינו ביום [[תא…" at bounding box center [285, 432] width 344 height 41
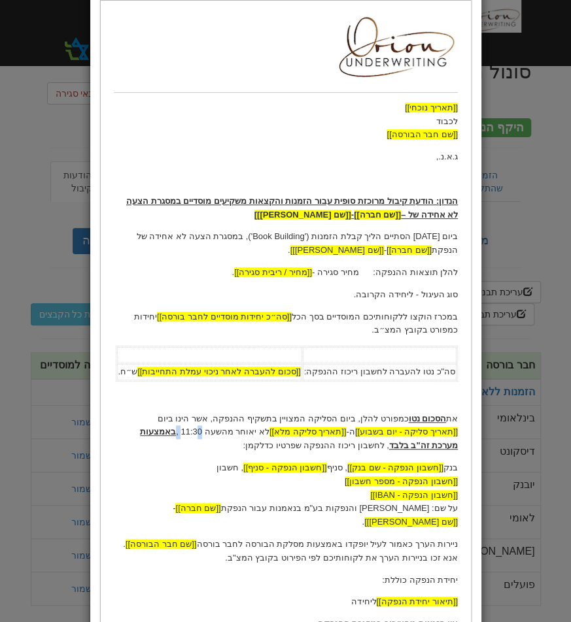
click at [214, 434] on p "את הסכום נטו כמפורט להלן, ביום הסליקה המצויין בתשקיף ההנפקה, אשר הינו ביום [[תא…" at bounding box center [285, 432] width 344 height 41
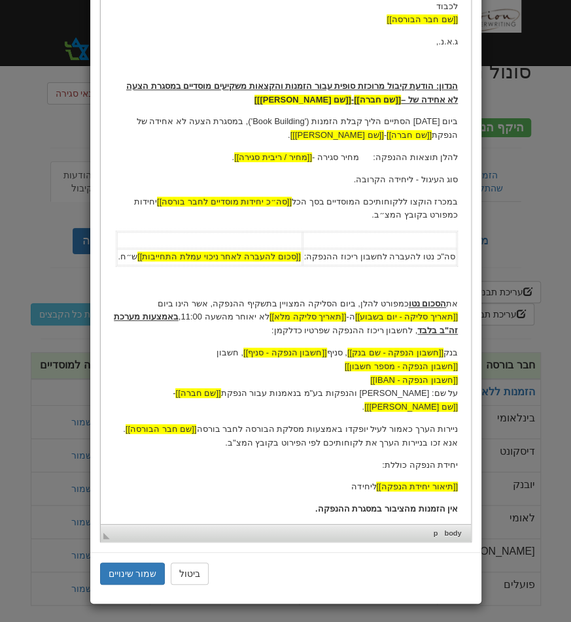
scroll to position [275, 0]
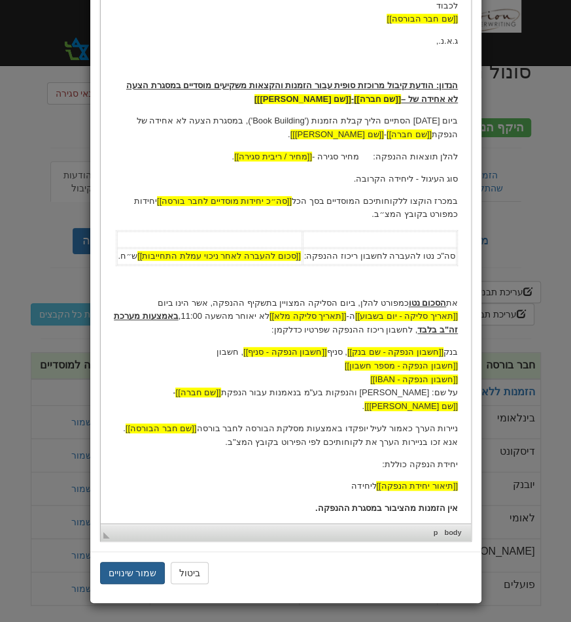
click at [143, 576] on button "שמור שינויים" at bounding box center [132, 573] width 65 height 22
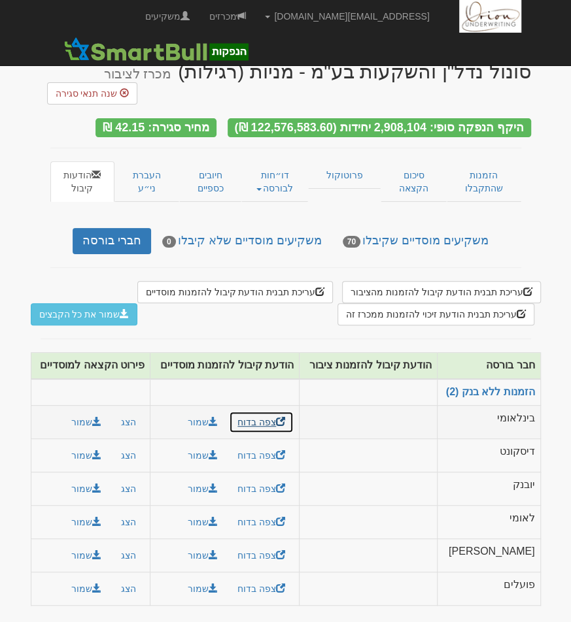
click at [260, 415] on link "צפה בדוח" at bounding box center [261, 422] width 65 height 22
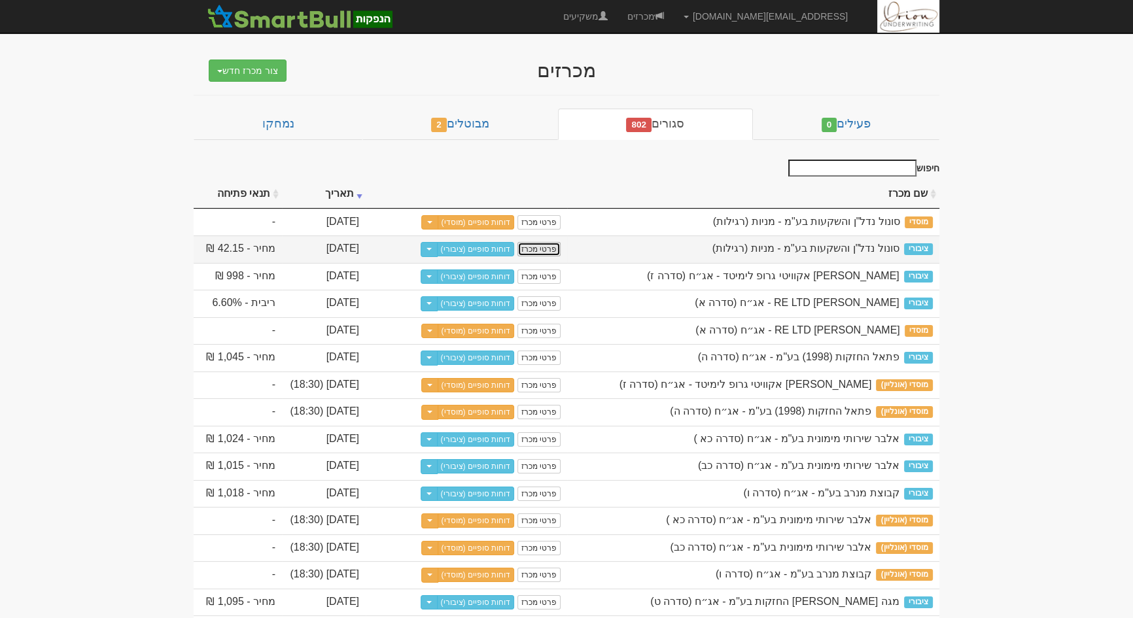
click at [540, 248] on link "פרטי מכרז" at bounding box center [538, 249] width 43 height 14
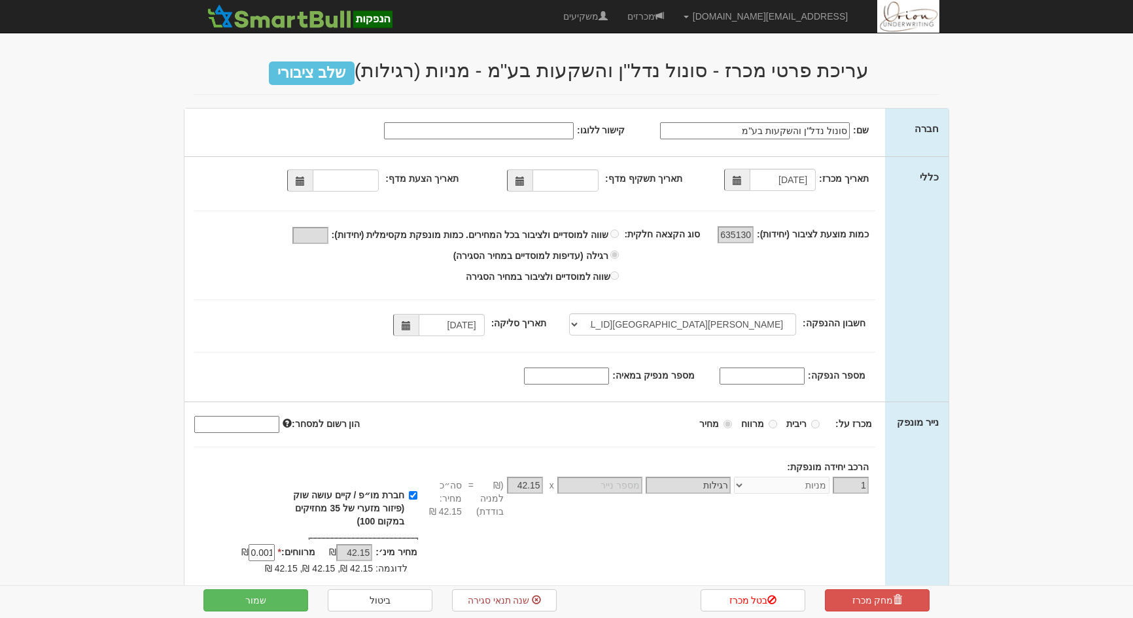
select select "[PERSON_NAME][GEOGRAPHIC_DATA][FINANCIAL_ID]"
select select "מניות"
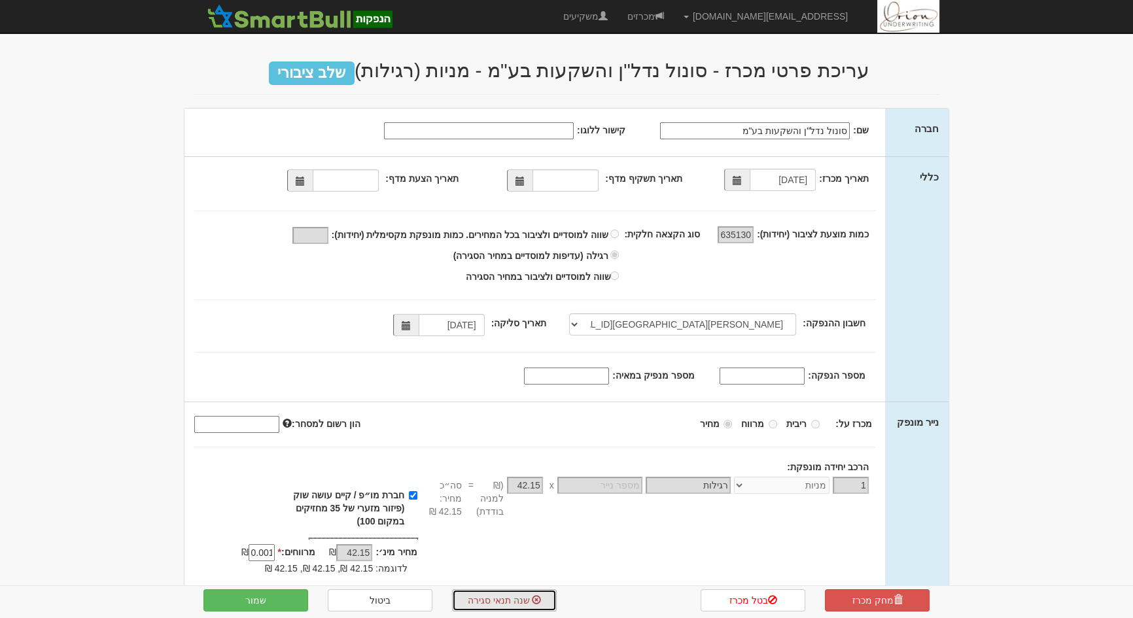
click at [518, 607] on link "שנה תנאי סגירה" at bounding box center [504, 600] width 105 height 22
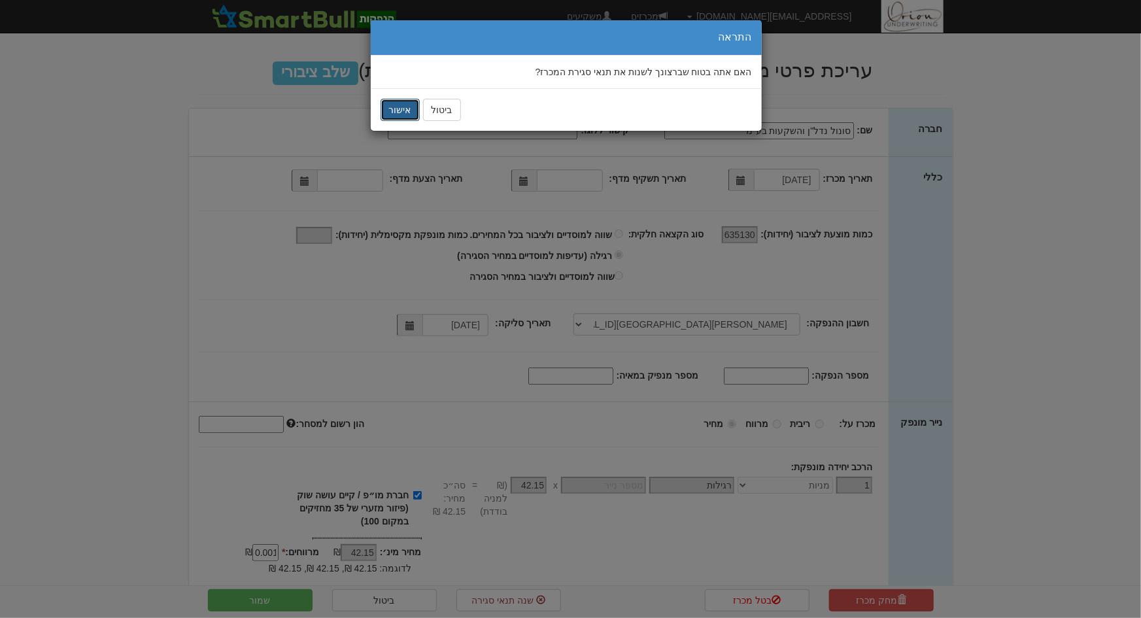
click at [411, 114] on button "אישור" at bounding box center [400, 110] width 39 height 22
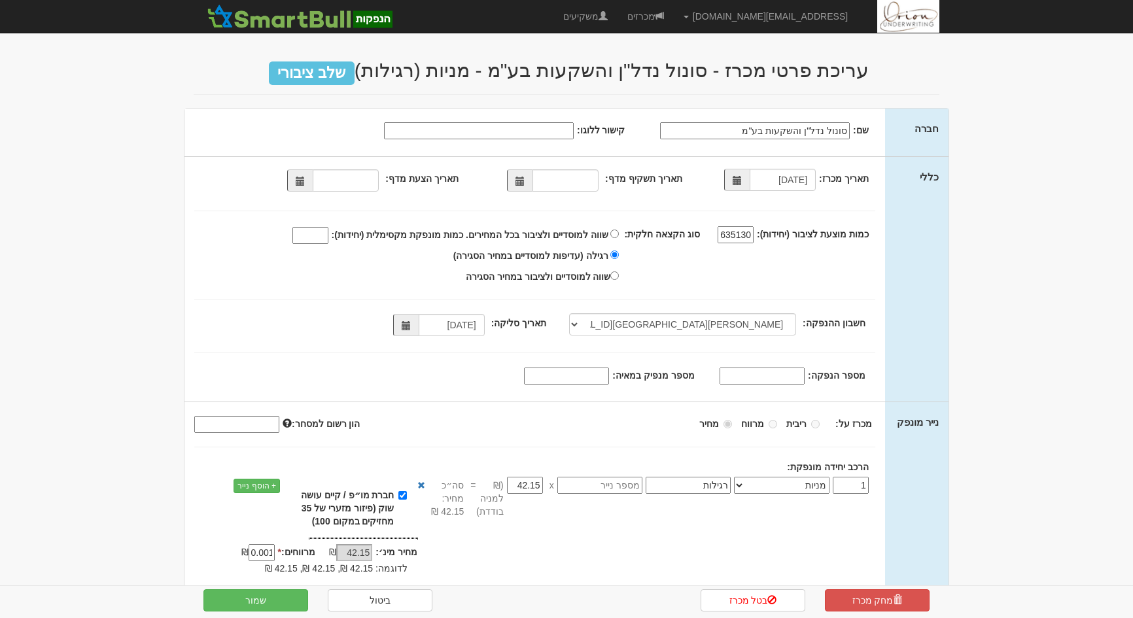
select select "[PERSON_NAME][GEOGRAPHIC_DATA][FINANCIAL_ID]"
select select "מניות"
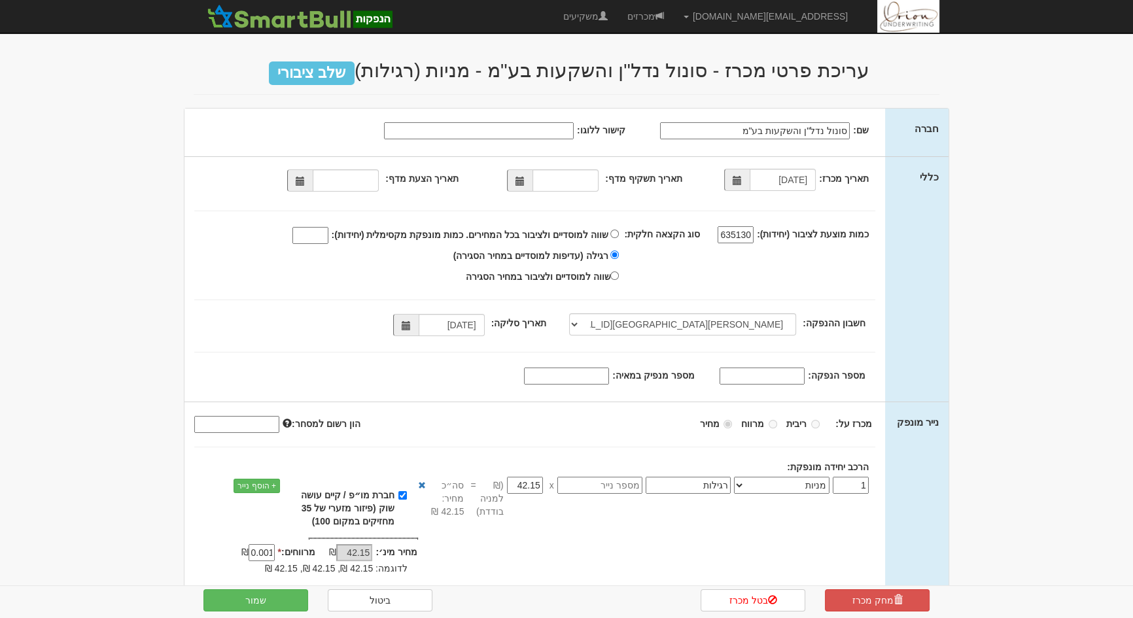
click at [628, 483] on input "text" at bounding box center [599, 485] width 85 height 17
type input "1226877"
click at [269, 595] on button "שמור" at bounding box center [255, 600] width 105 height 22
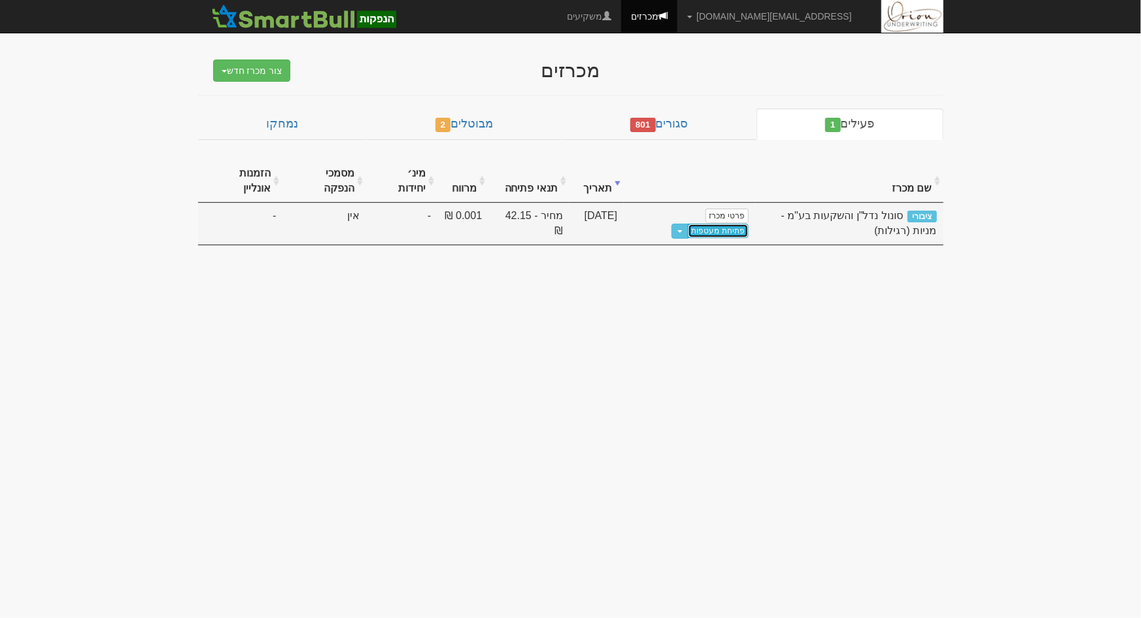
click at [688, 224] on link "פתיחת מעטפות" at bounding box center [718, 231] width 61 height 14
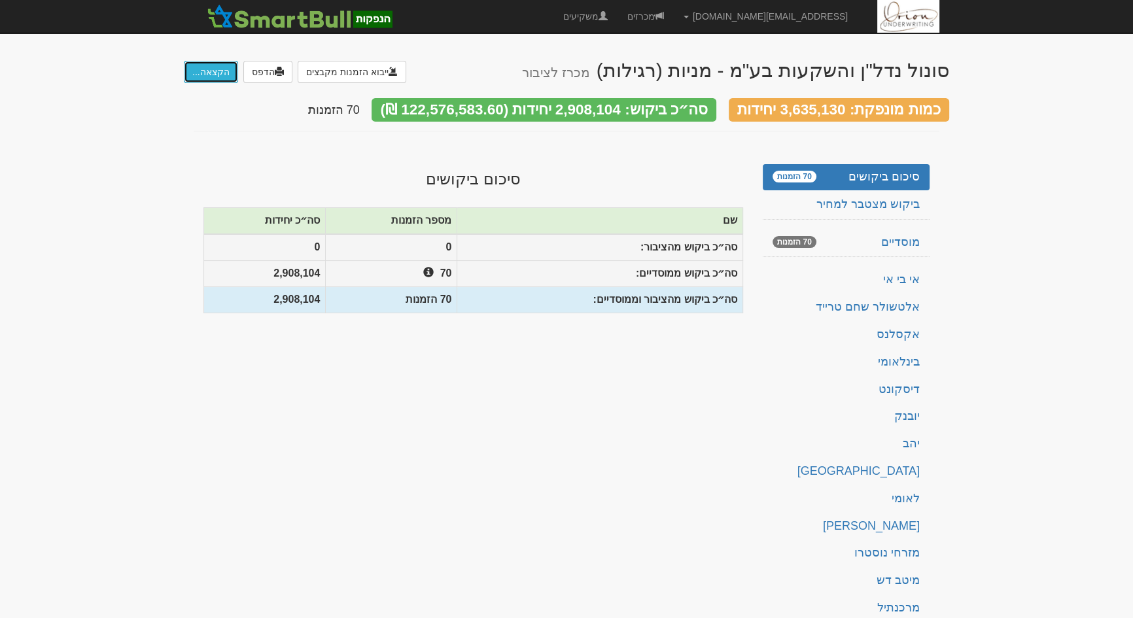
click at [210, 71] on button "הקצאה..." at bounding box center [211, 72] width 54 height 22
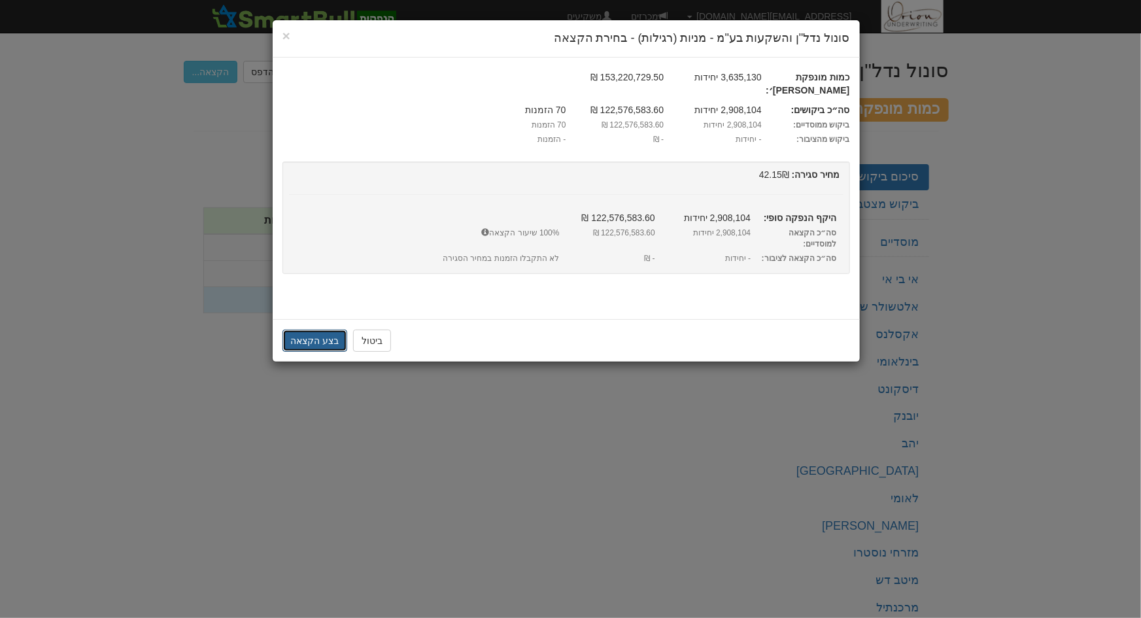
click at [321, 330] on button "בצע הקצאה" at bounding box center [314, 341] width 65 height 22
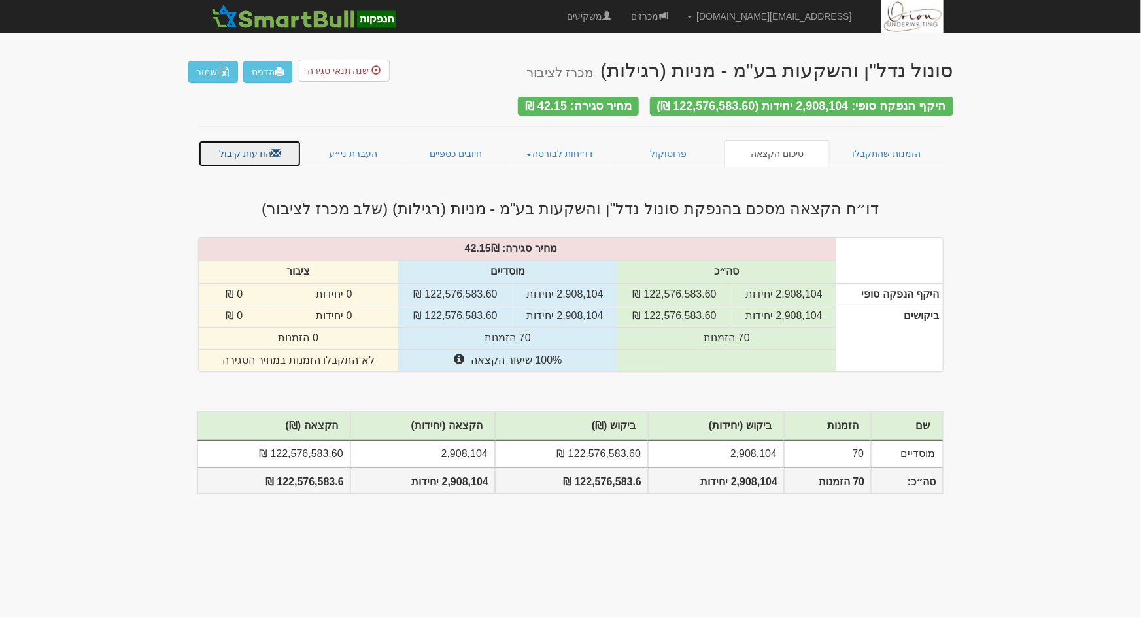
click at [271, 150] on span at bounding box center [275, 152] width 9 height 9
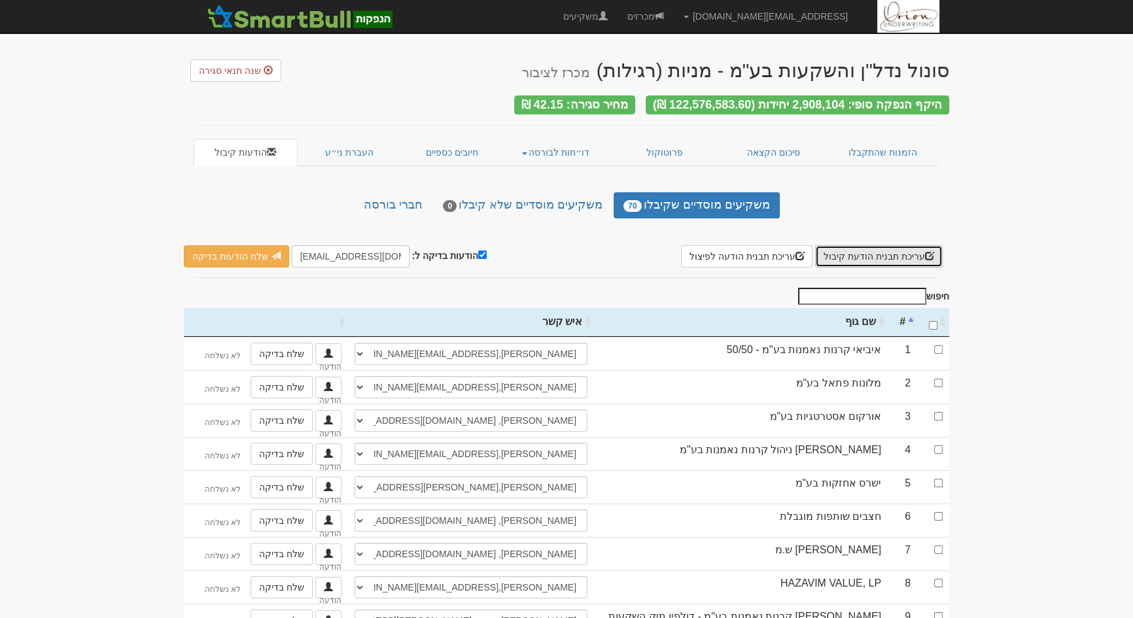
click at [859, 253] on button "עריכת תבנית הודעת קיבול" at bounding box center [879, 256] width 128 height 22
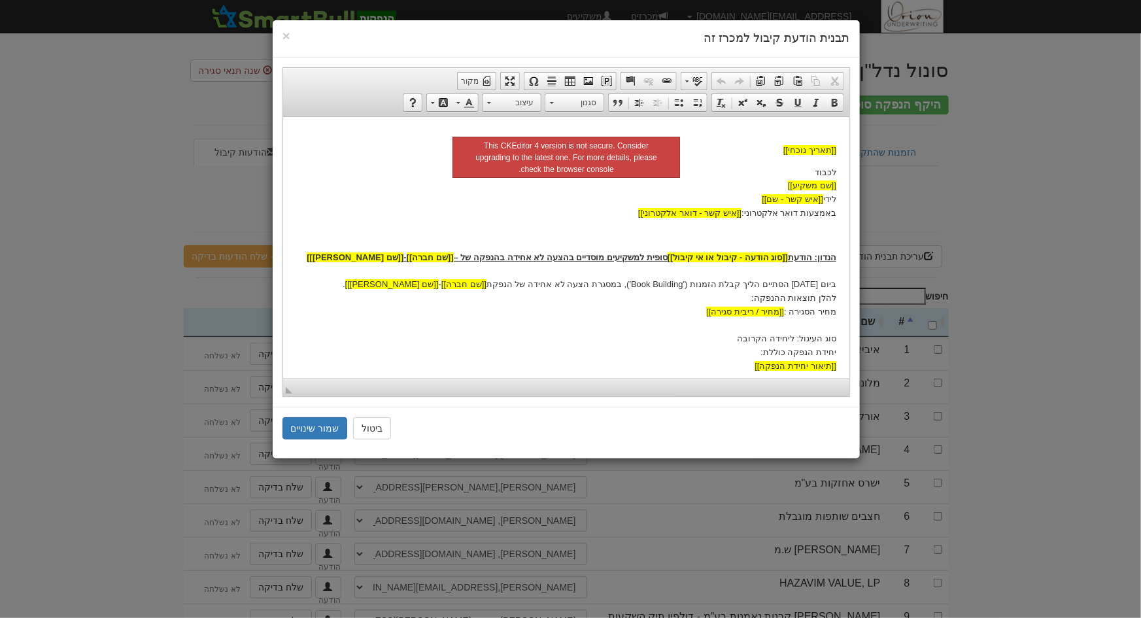
click at [976, 292] on div "× תבנית הודעת קיבול למכרז זה עורך טקסט עשיר, template_body סרגלי כלים של העורך …" at bounding box center [570, 309] width 1141 height 618
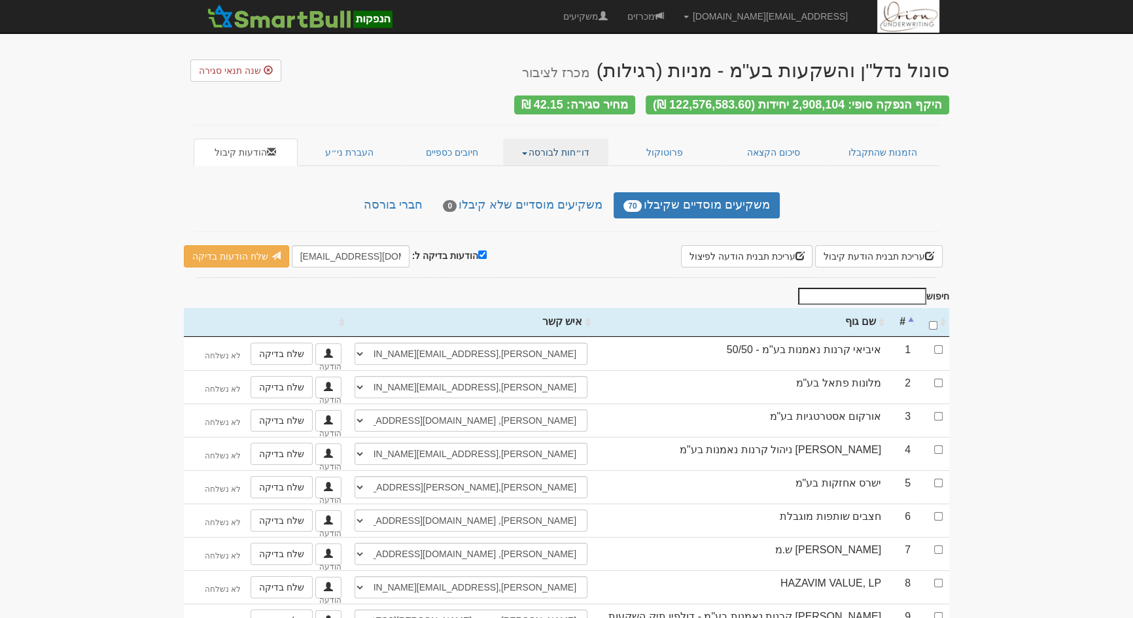
click at [575, 145] on link "דו״חות לבורסה" at bounding box center [556, 152] width 106 height 27
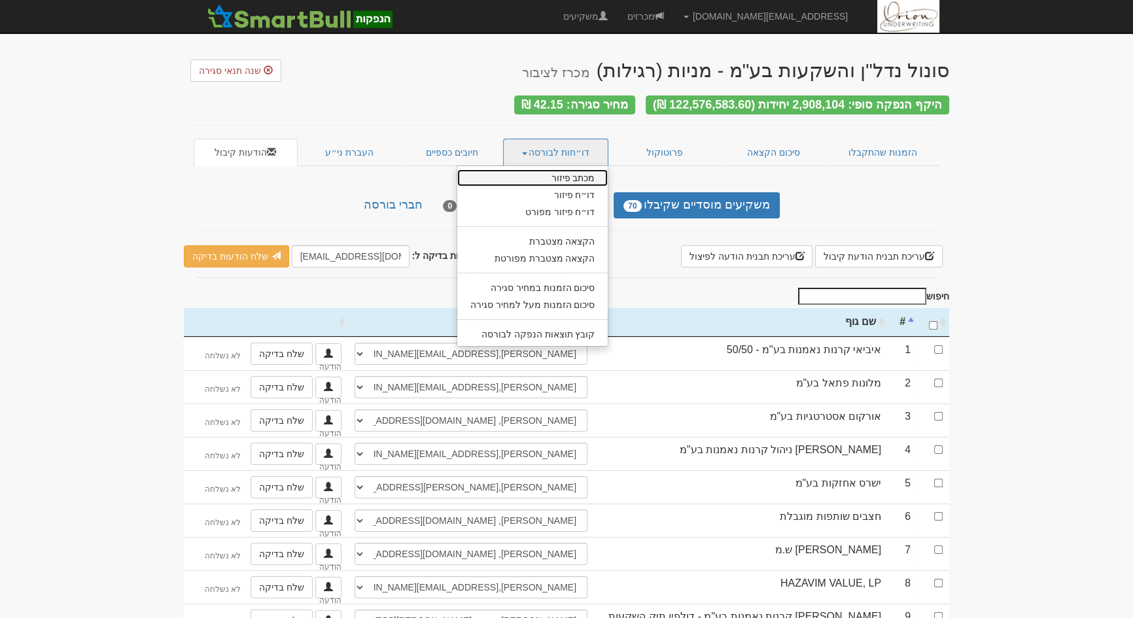
click at [583, 173] on link "מכתב פיזור" at bounding box center [532, 177] width 151 height 17
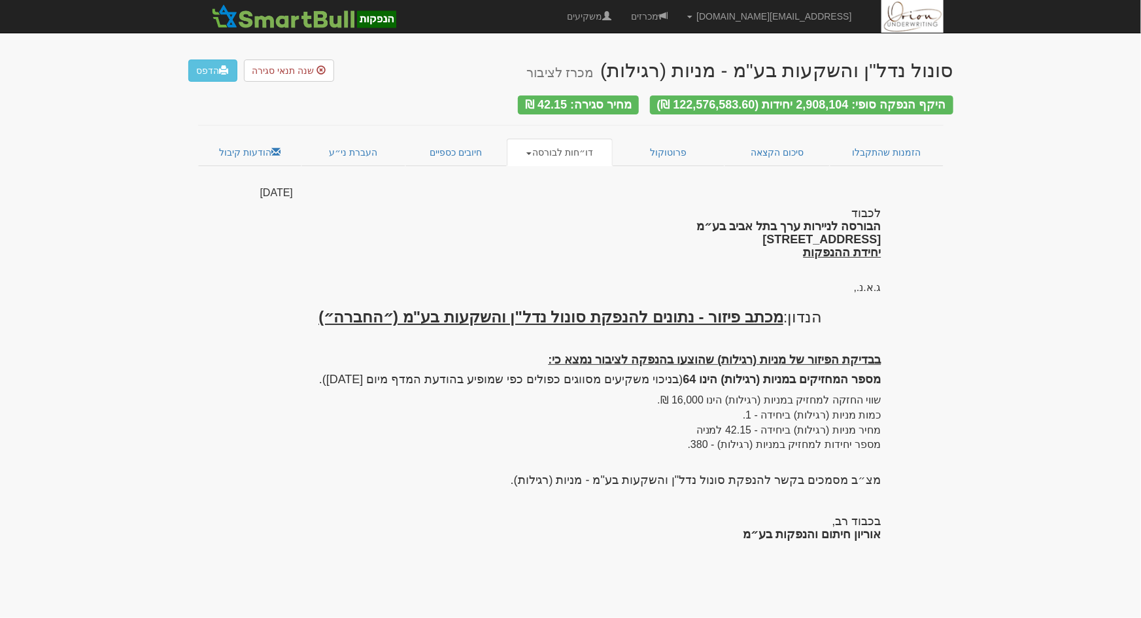
click at [575, 147] on link "דו״חות לבורסה" at bounding box center [560, 152] width 106 height 27
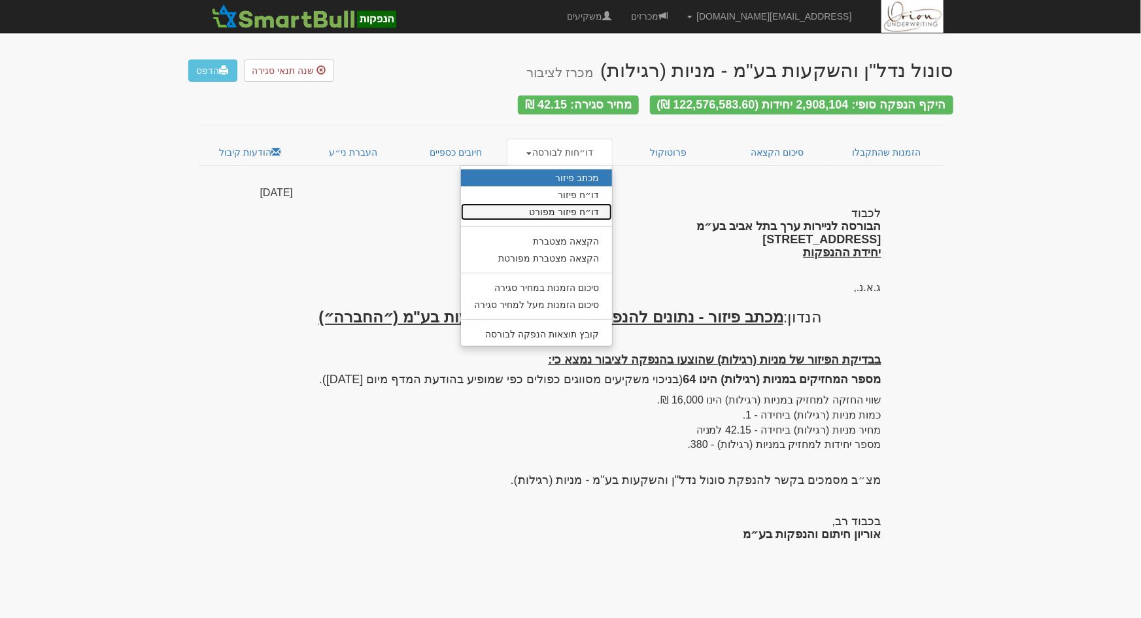
click at [579, 207] on link "דו״ח פיזור מפורט" at bounding box center [536, 211] width 151 height 17
